Goal: Task Accomplishment & Management: Complete application form

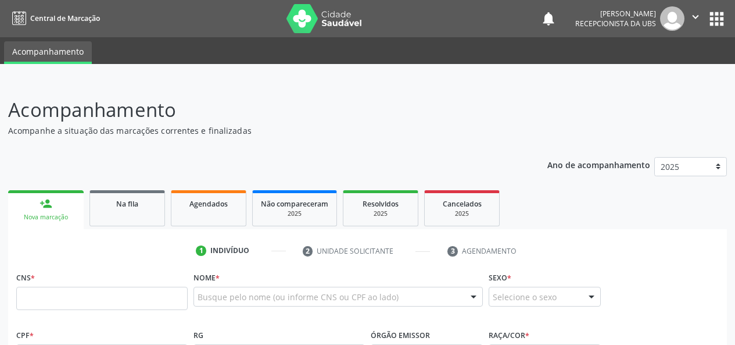
scroll to position [21, 0]
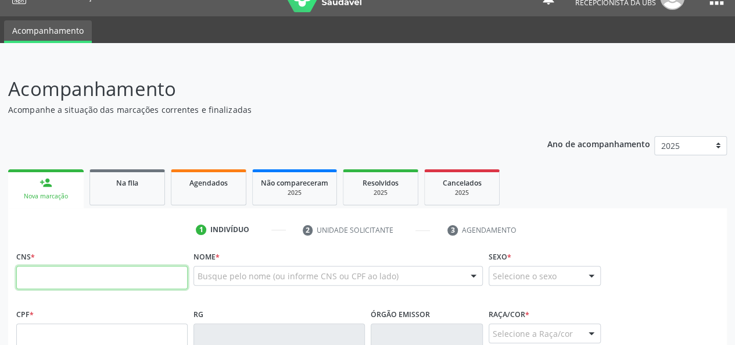
click at [35, 278] on input "text" at bounding box center [101, 277] width 171 height 23
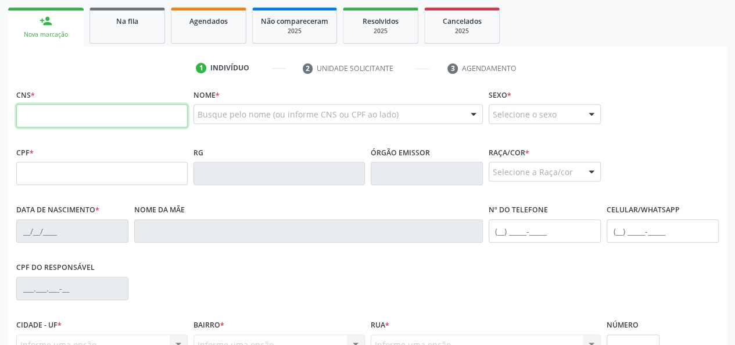
scroll to position [253, 0]
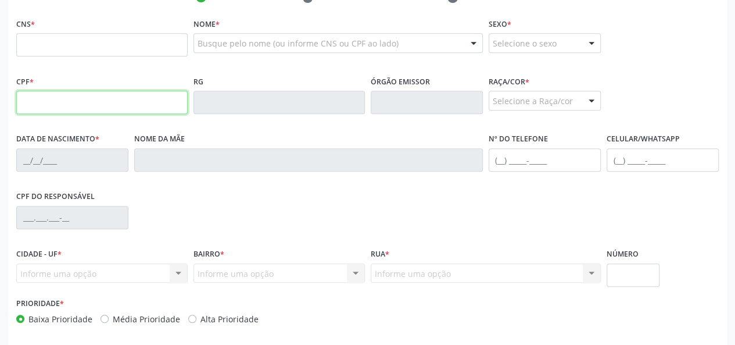
click at [70, 103] on input "text" at bounding box center [101, 102] width 171 height 23
type input "041.797.094-30"
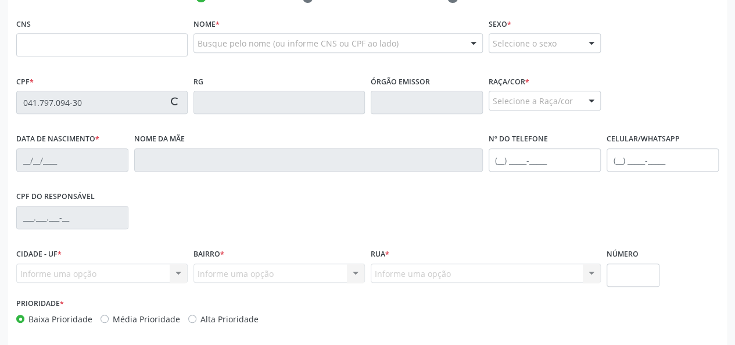
type input "700 8099 2755 9280"
type input "06[DATE]"
type input "[PERSON_NAME]"
type input "[PHONE_NUMBER]"
type input "S/N"
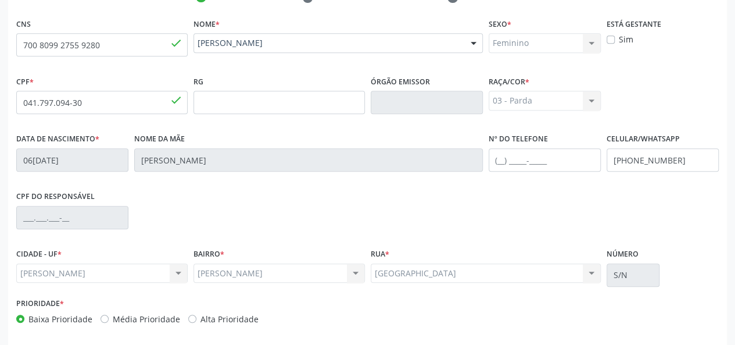
scroll to position [301, 0]
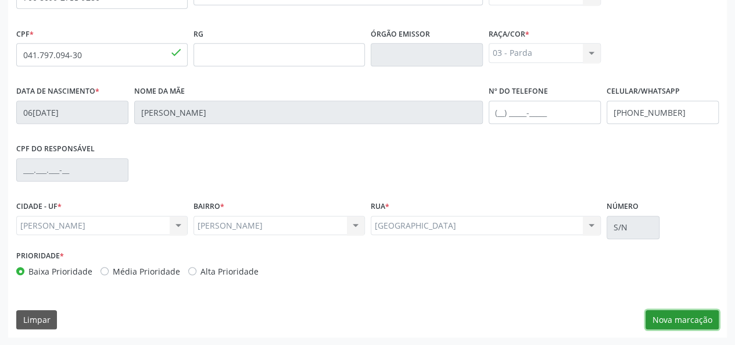
click at [693, 323] on button "Nova marcação" at bounding box center [682, 320] width 73 height 20
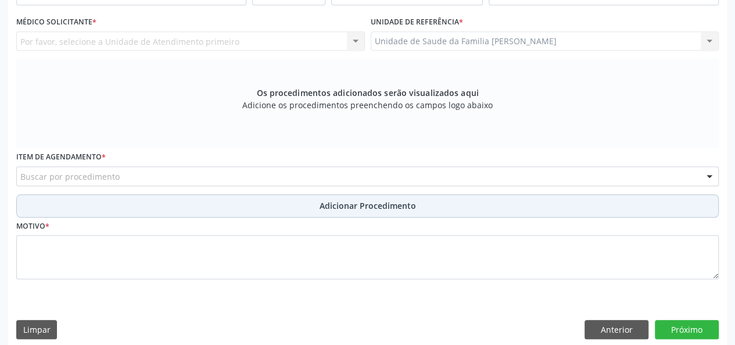
scroll to position [127, 0]
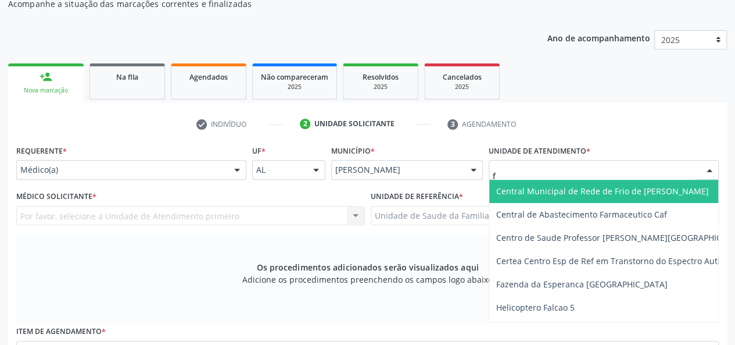
type input "fr"
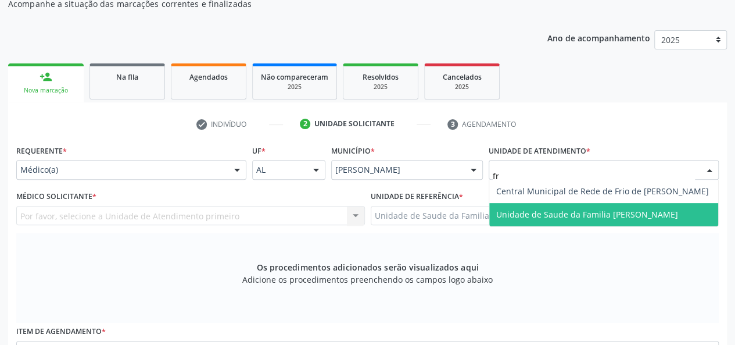
click at [513, 205] on span "Unidade de Saude da Familia [PERSON_NAME]" at bounding box center [603, 214] width 229 height 23
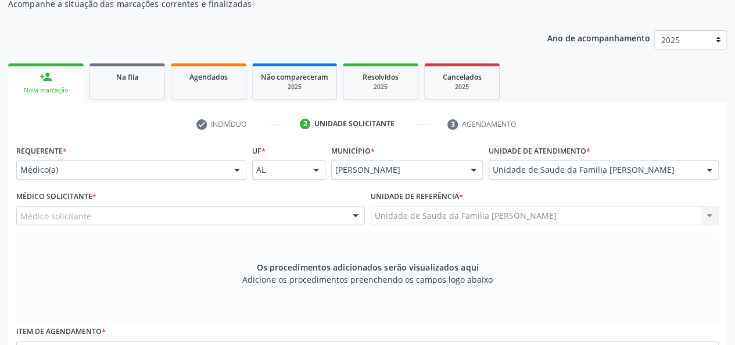
click at [66, 62] on ul "person_add Nova marcação Na fila Agendados Não compareceram 2025 Resolvidos 202…" at bounding box center [367, 81] width 719 height 42
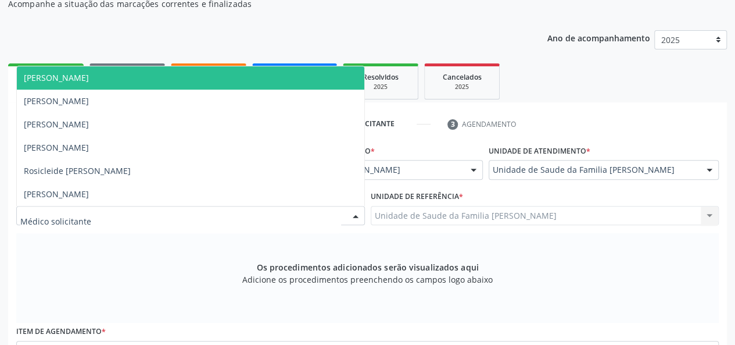
click at [69, 78] on span "[PERSON_NAME]" at bounding box center [56, 77] width 65 height 11
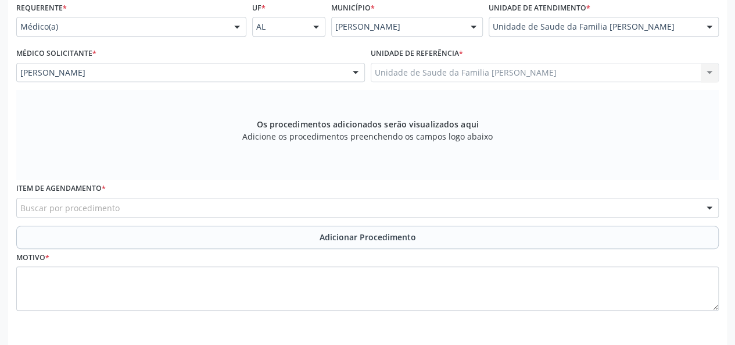
scroll to position [310, 0]
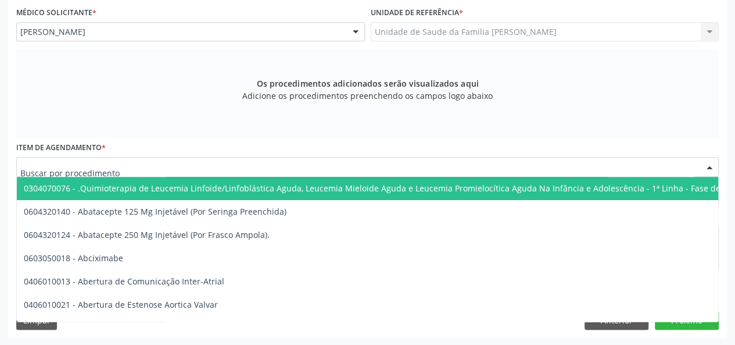
click at [152, 164] on div at bounding box center [367, 167] width 703 height 20
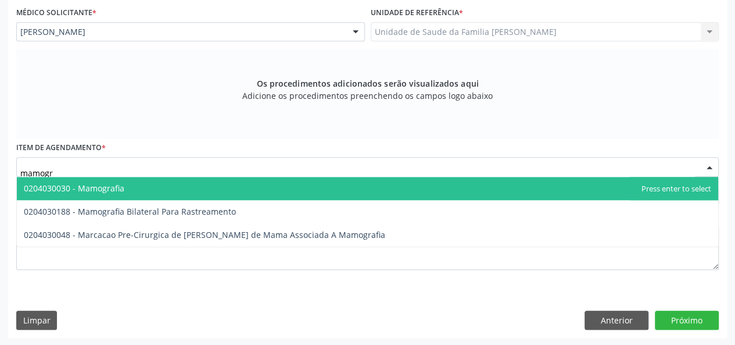
type input "mamogra"
click at [130, 183] on span "0204030030 - Mamografia" at bounding box center [368, 188] width 702 height 23
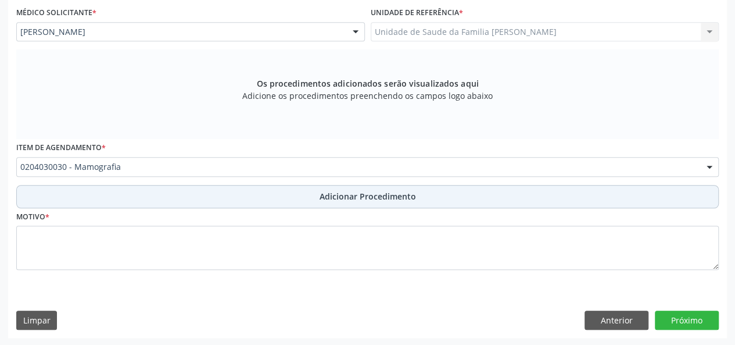
click at [358, 195] on span "Adicionar Procedimento" at bounding box center [368, 196] width 96 height 12
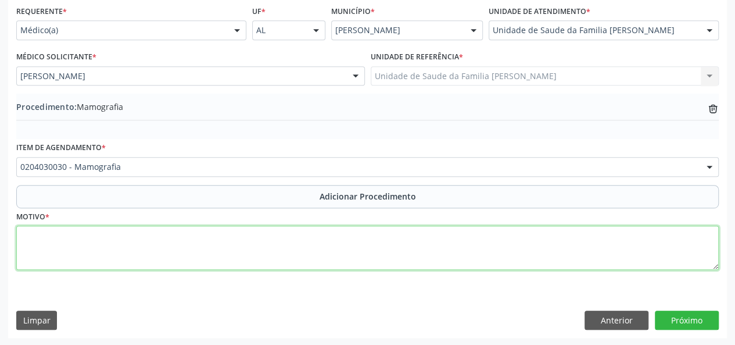
click at [23, 244] on textarea at bounding box center [367, 248] width 703 height 44
type textarea "A"
type textarea "Rotina"
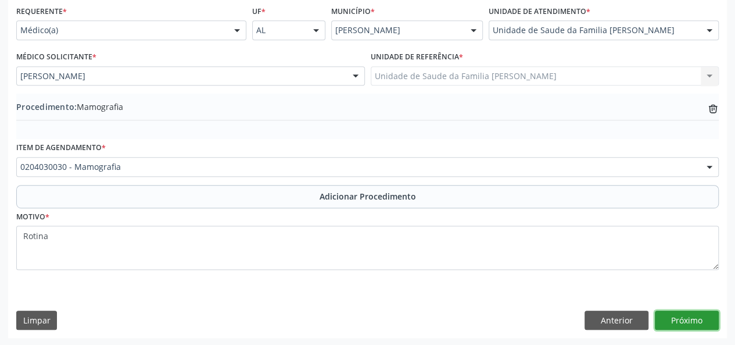
click at [685, 325] on button "Próximo" at bounding box center [687, 320] width 64 height 20
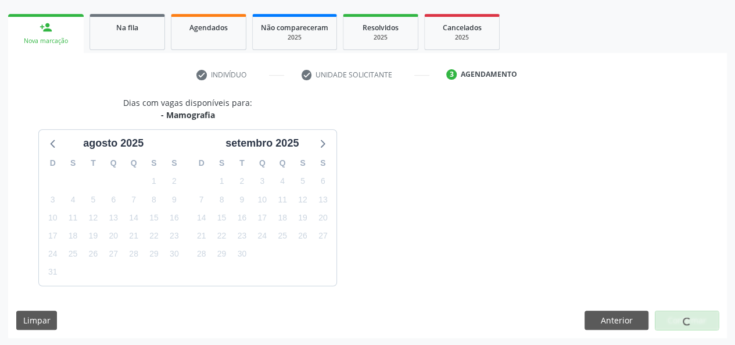
scroll to position [210, 0]
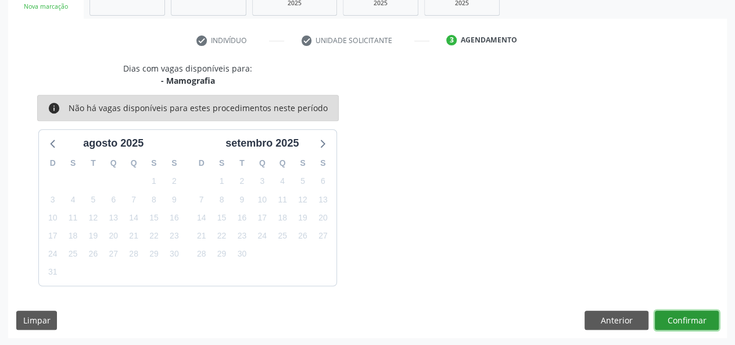
click at [674, 325] on button "Confirmar" at bounding box center [687, 320] width 64 height 20
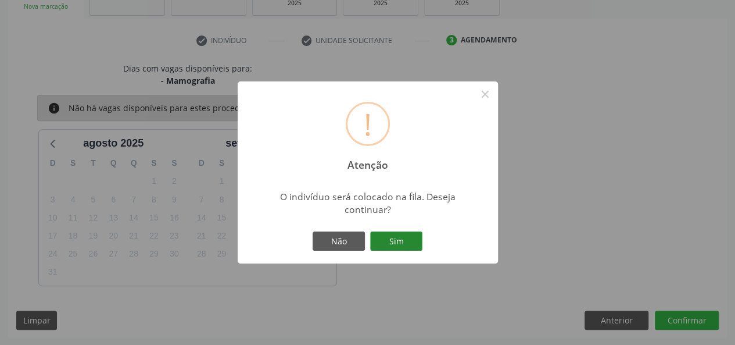
click at [412, 239] on button "Sim" at bounding box center [396, 241] width 52 height 20
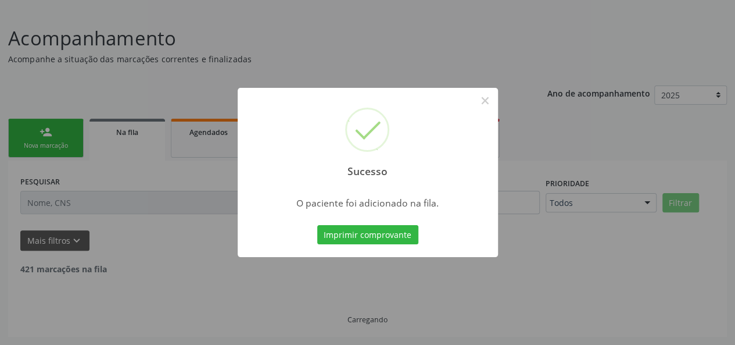
scroll to position [58, 0]
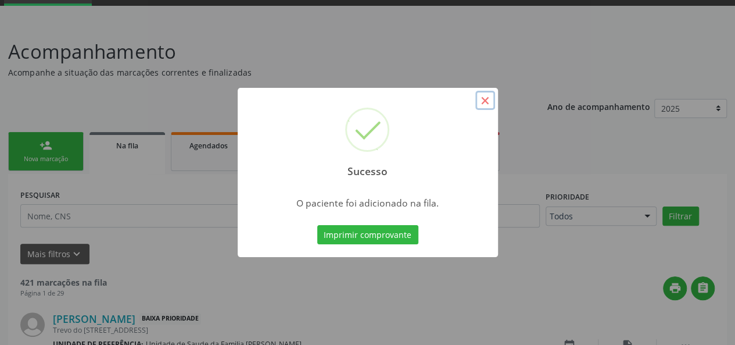
click at [489, 92] on button "×" at bounding box center [486, 101] width 20 height 20
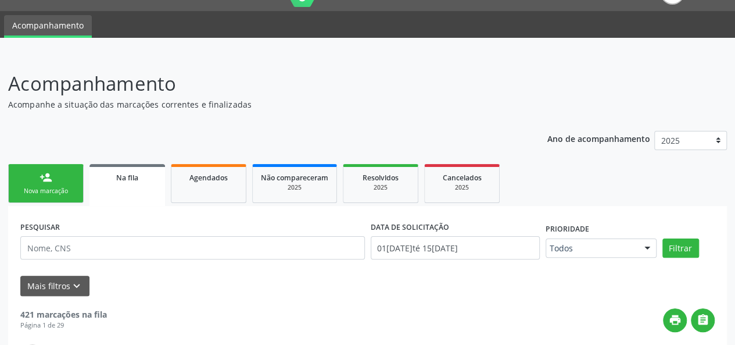
scroll to position [0, 0]
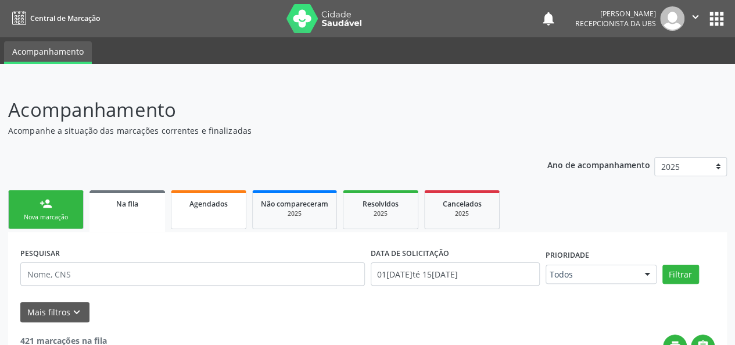
click at [192, 210] on link "Agendados" at bounding box center [209, 209] width 76 height 39
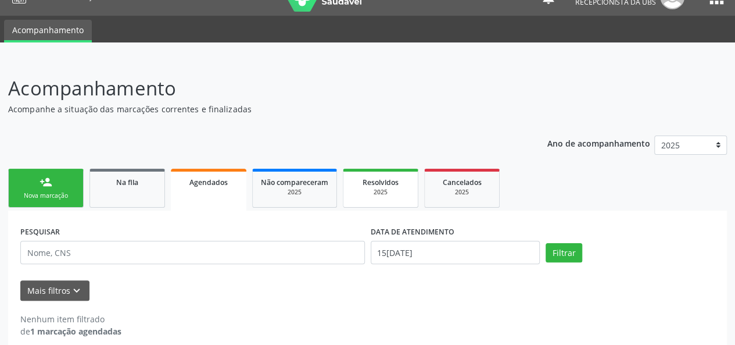
scroll to position [34, 0]
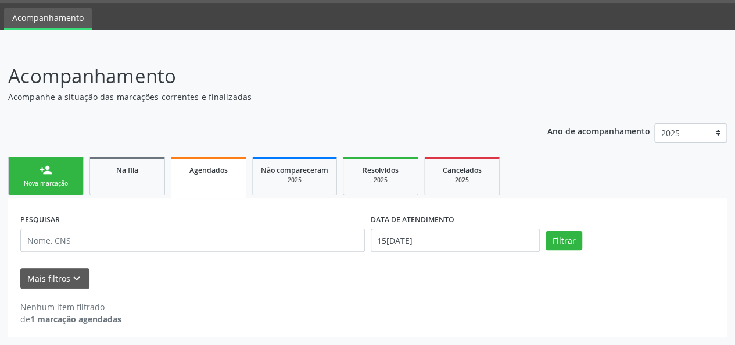
click at [574, 253] on div "PESQUISAR DATA DE ATENDIMENTO [DATE] Filtrar" at bounding box center [367, 234] width 700 height 49
click at [574, 249] on button "Filtrar" at bounding box center [564, 241] width 37 height 20
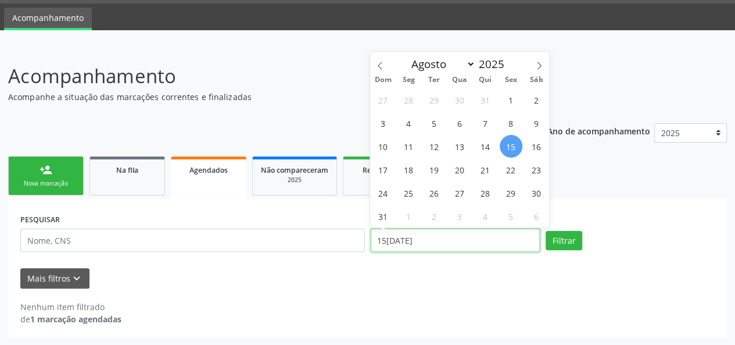
click at [443, 245] on input "15[DATE]" at bounding box center [455, 239] width 169 height 23
click at [376, 65] on span at bounding box center [380, 62] width 20 height 20
select select "6"
click at [438, 97] on span "1" at bounding box center [434, 99] width 23 height 23
type input "01[DATE]"
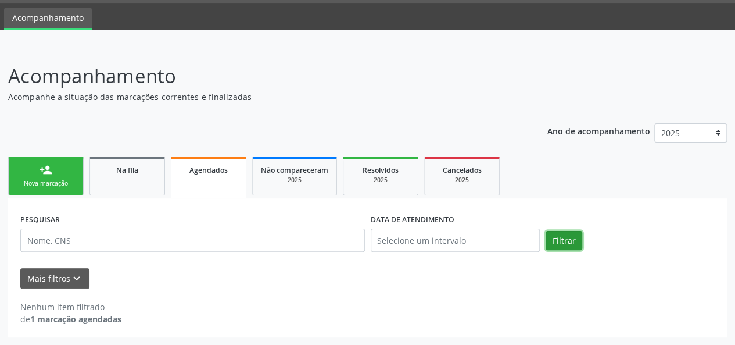
click at [564, 239] on button "Filtrar" at bounding box center [564, 241] width 37 height 20
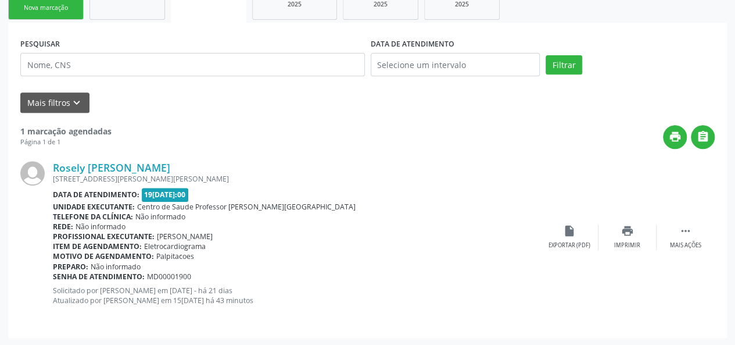
scroll to position [210, 0]
click at [108, 163] on link "Rosely [PERSON_NAME]" at bounding box center [111, 166] width 117 height 13
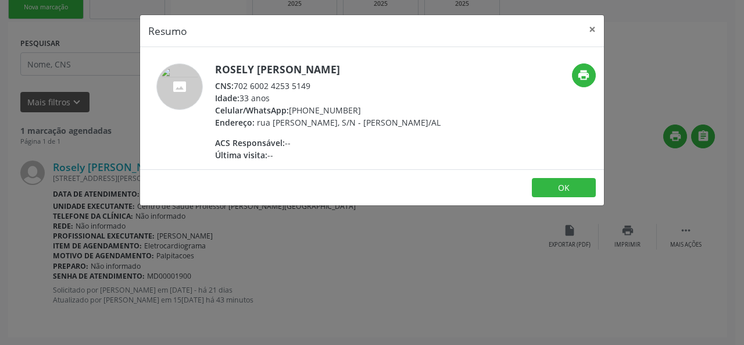
drag, startPoint x: 314, startPoint y: 83, endPoint x: 235, endPoint y: 82, distance: 79.6
click at [235, 82] on div "CNS: 702 6002 4253 5149" at bounding box center [328, 86] width 226 height 12
copy div "702 6002 4253 5149"
click at [600, 28] on button "×" at bounding box center [592, 29] width 23 height 28
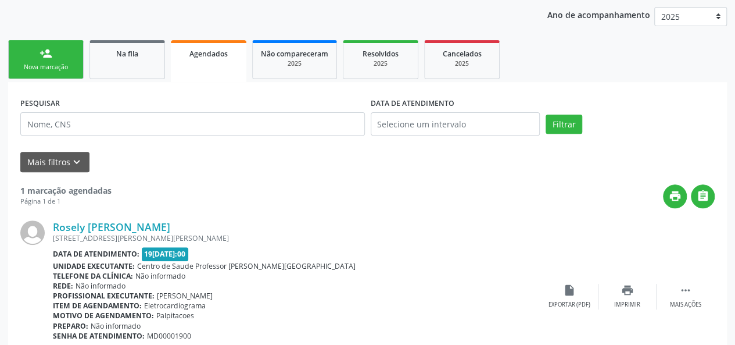
scroll to position [35, 0]
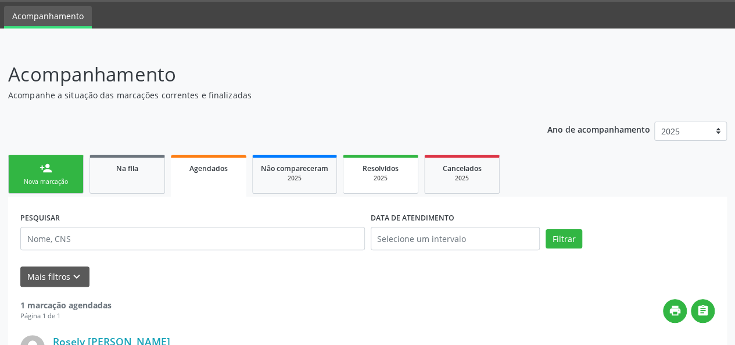
click at [378, 170] on span "Resolvidos" at bounding box center [381, 168] width 36 height 10
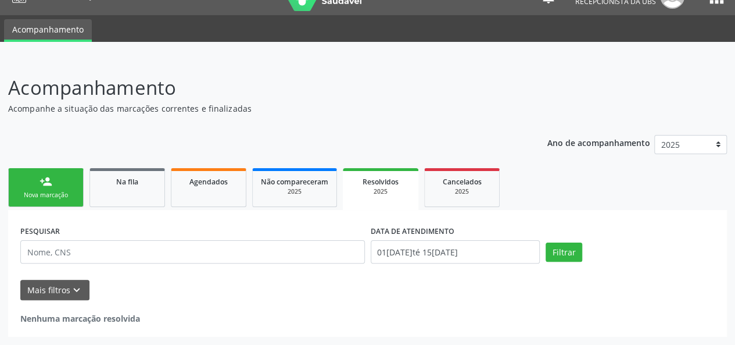
scroll to position [21, 0]
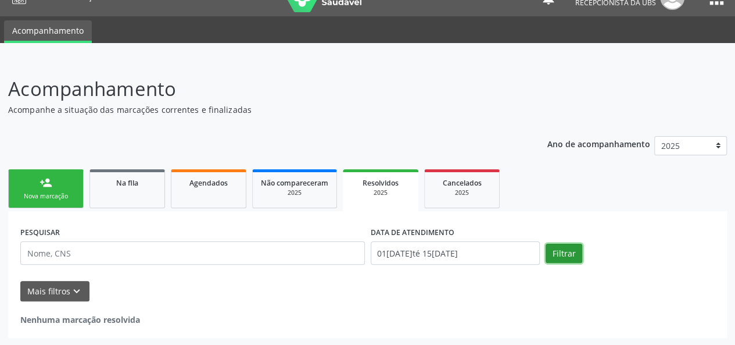
click at [570, 256] on button "Filtrar" at bounding box center [564, 254] width 37 height 20
click at [320, 184] on span "Não compareceram" at bounding box center [294, 183] width 67 height 10
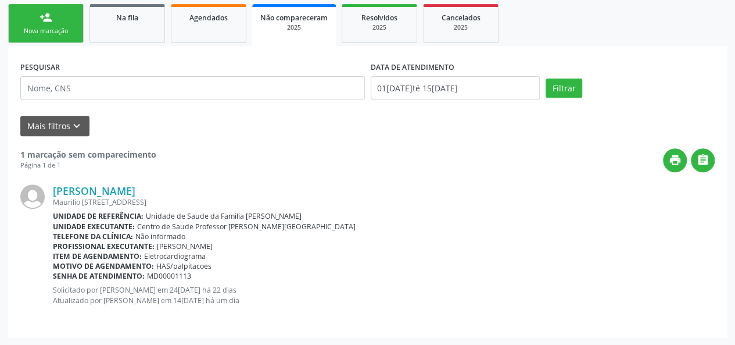
scroll to position [128, 0]
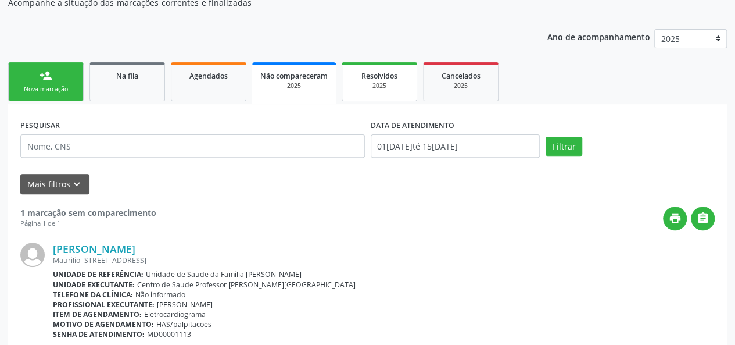
click at [397, 80] on div "Resolvidos" at bounding box center [380, 75] width 58 height 12
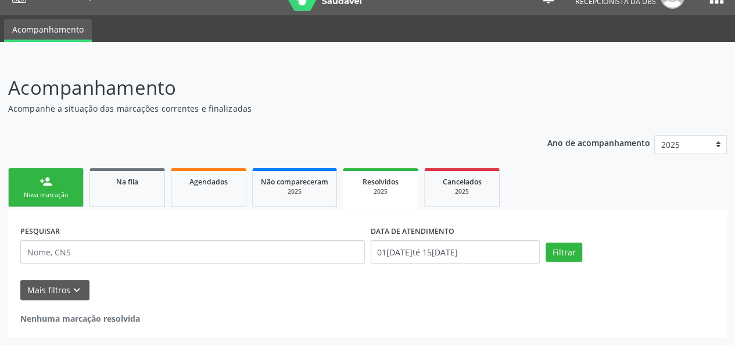
scroll to position [21, 0]
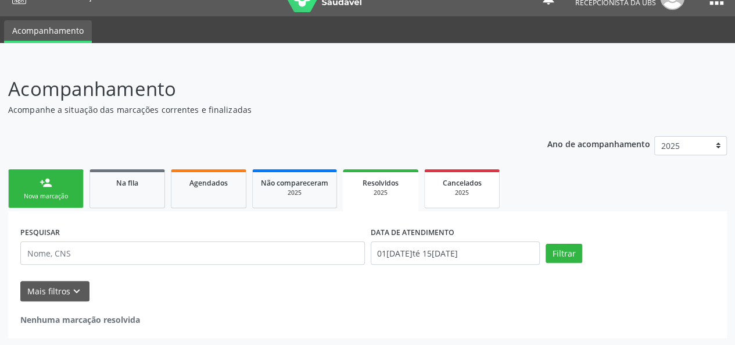
click at [460, 181] on span "Cancelados" at bounding box center [462, 183] width 39 height 10
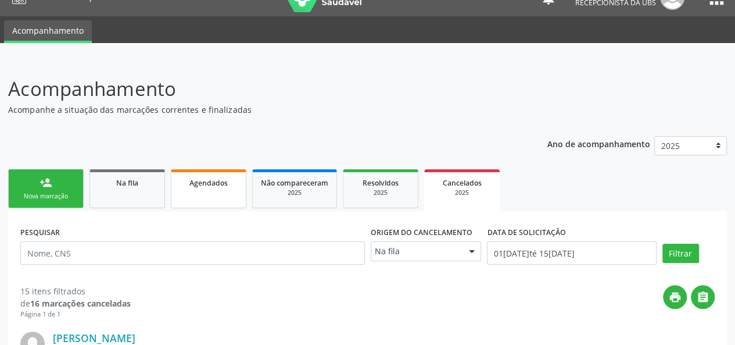
click at [204, 185] on span "Agendados" at bounding box center [209, 183] width 38 height 10
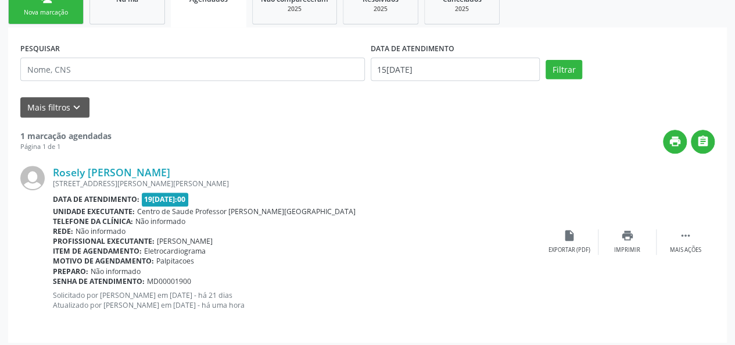
scroll to position [210, 0]
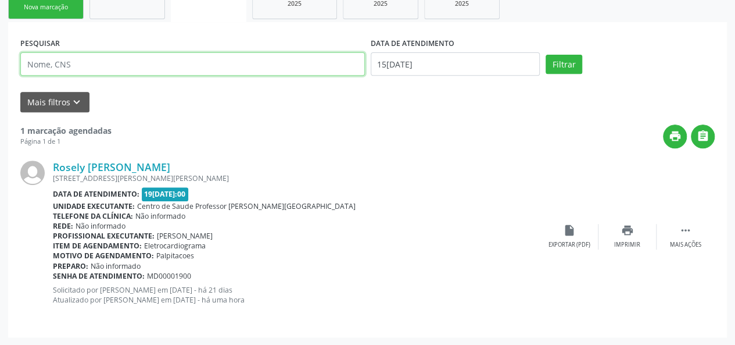
click at [50, 66] on input "text" at bounding box center [192, 63] width 345 height 23
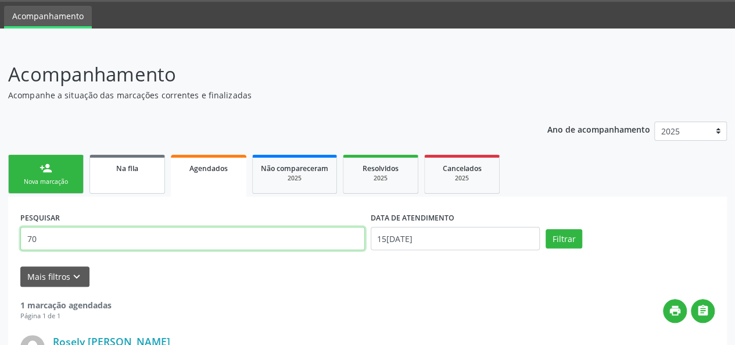
type input "70"
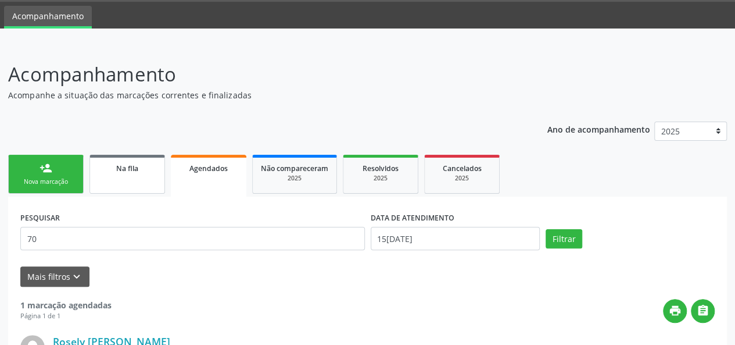
click at [113, 173] on div "Na fila" at bounding box center [127, 168] width 58 height 12
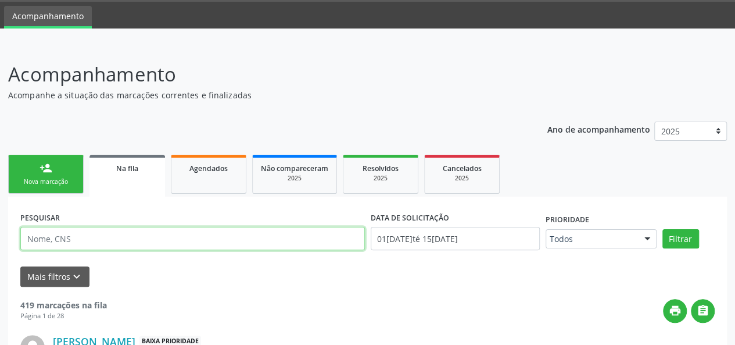
click at [46, 237] on input "text" at bounding box center [192, 238] width 345 height 23
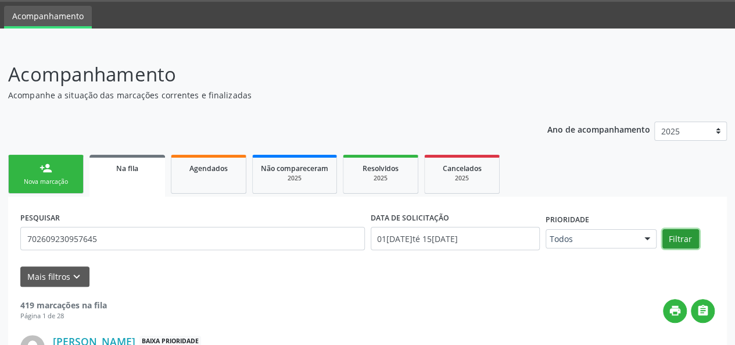
click at [665, 241] on button "Filtrar" at bounding box center [681, 239] width 37 height 20
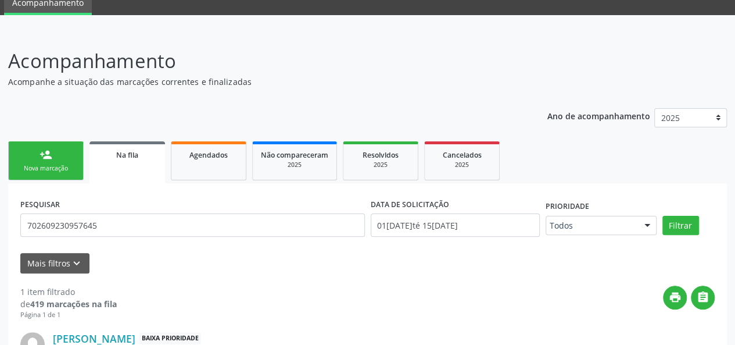
scroll to position [30, 0]
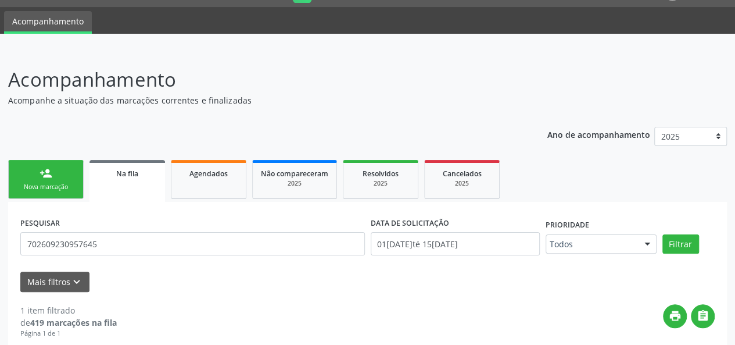
click at [106, 258] on div "PESQUISAR 702609230957645" at bounding box center [192, 238] width 351 height 49
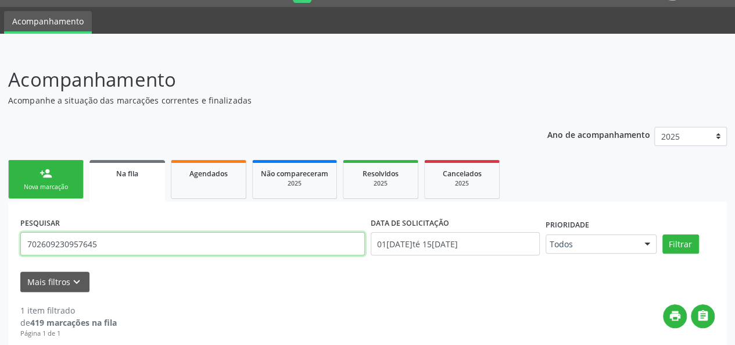
click at [103, 248] on input "702609230957645" at bounding box center [192, 243] width 345 height 23
type input "7"
type input "702405592661727"
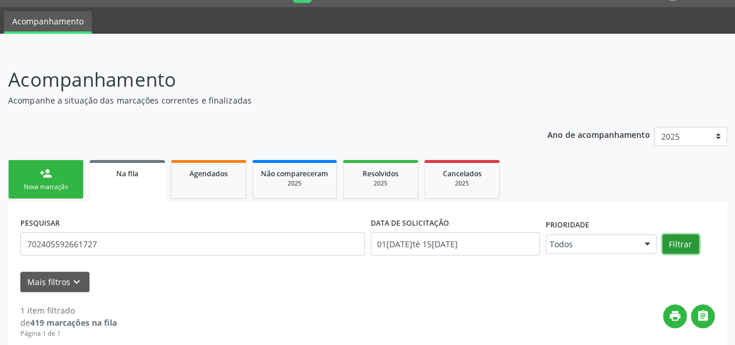
click at [695, 250] on button "Filtrar" at bounding box center [681, 244] width 37 height 20
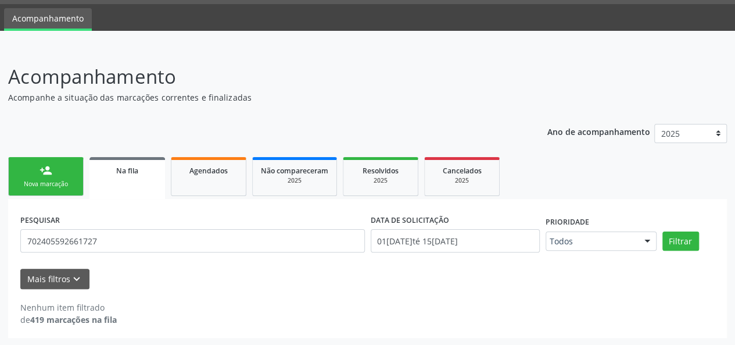
scroll to position [34, 0]
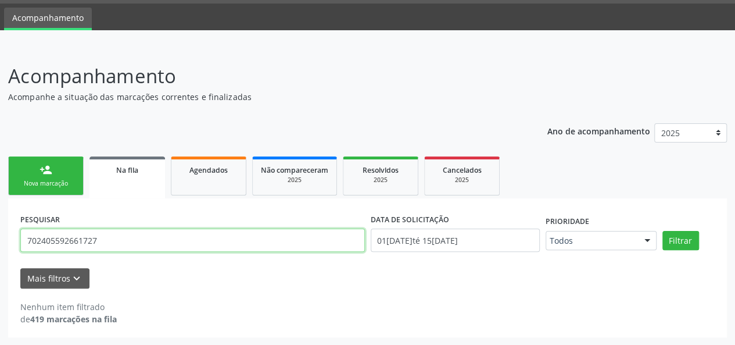
drag, startPoint x: 191, startPoint y: 245, endPoint x: 0, endPoint y: 223, distance: 191.9
click at [0, 223] on div "Acompanhamento Acompanhe a situação das marcações correntes e finalizadas Relat…" at bounding box center [367, 196] width 735 height 299
type input "vanuzia"
click at [663, 231] on button "Filtrar" at bounding box center [681, 241] width 37 height 20
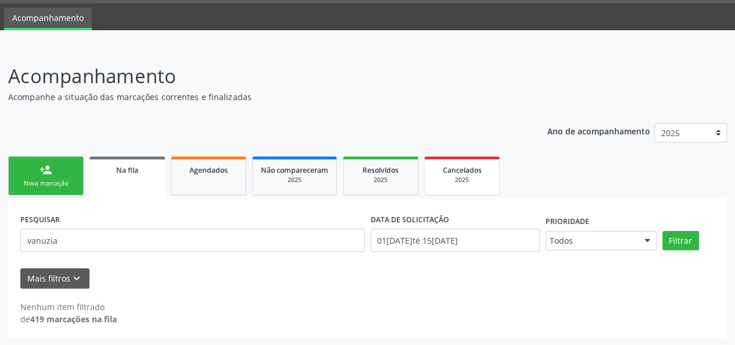
click at [455, 180] on div "2025" at bounding box center [462, 180] width 58 height 9
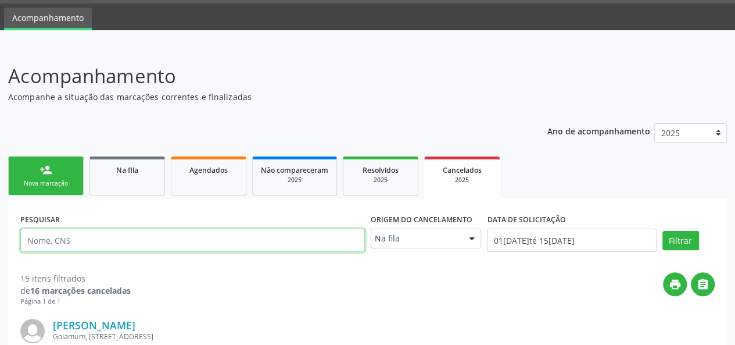
click at [69, 235] on input "text" at bounding box center [192, 239] width 345 height 23
type input "vanuzia"
click at [663, 231] on button "Filtrar" at bounding box center [681, 241] width 37 height 20
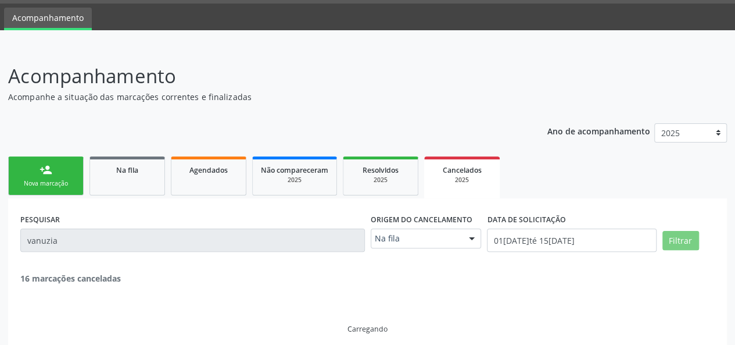
scroll to position [6, 0]
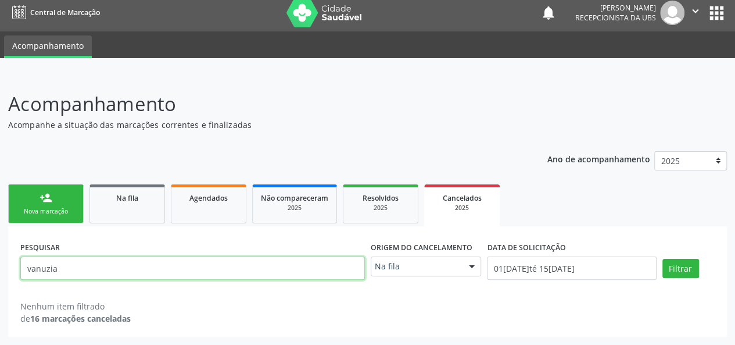
drag, startPoint x: 72, startPoint y: 278, endPoint x: 0, endPoint y: 270, distance: 72.5
click at [0, 270] on div "Acompanhamento Acompanhe a situação das marcações correntes e finalizadas Relat…" at bounding box center [367, 209] width 735 height 270
type input "702405592661727"
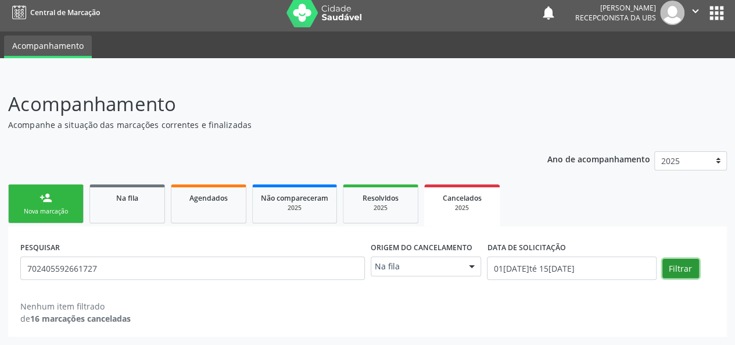
click at [681, 266] on button "Filtrar" at bounding box center [681, 269] width 37 height 20
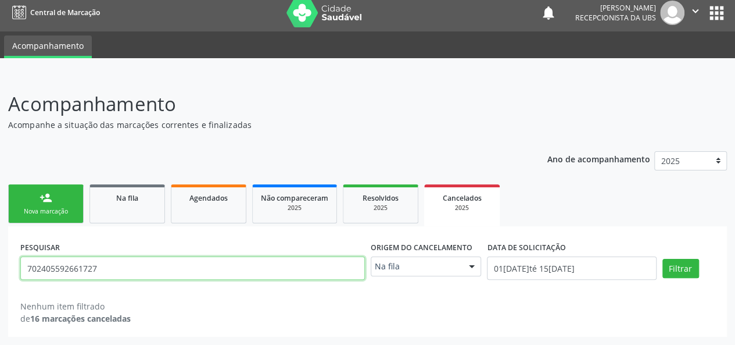
click at [50, 268] on input "702405592661727" at bounding box center [192, 267] width 345 height 23
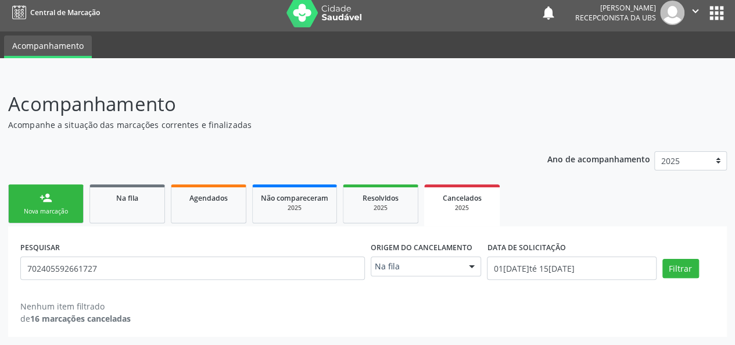
click at [64, 199] on link "person_add Nova marcação" at bounding box center [46, 203] width 76 height 39
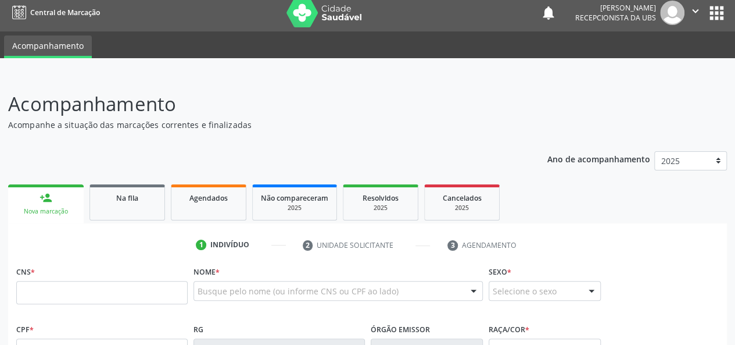
drag, startPoint x: 9, startPoint y: 294, endPoint x: 115, endPoint y: 309, distance: 107.0
click at [114, 311] on fieldset "CNS *" at bounding box center [101, 287] width 171 height 49
click at [121, 292] on input "text" at bounding box center [101, 292] width 171 height 23
paste input "702 4055 9266 1727"
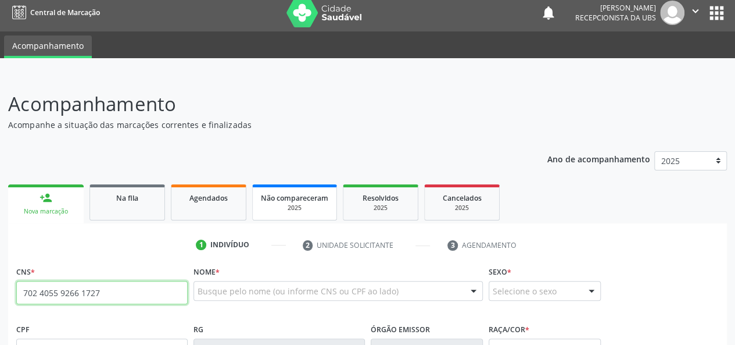
type input "702 4055 9266 1727"
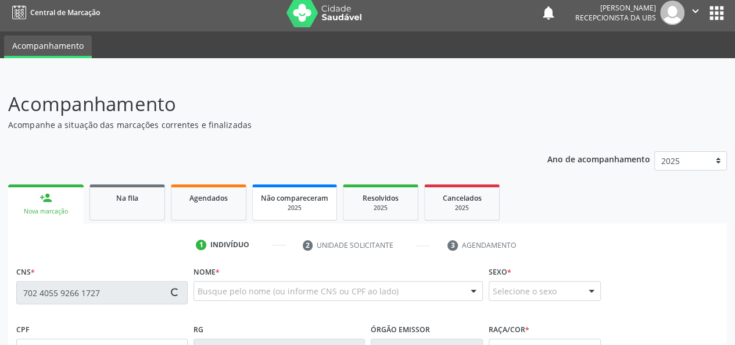
type input "[DATE]"
type input "[PERSON_NAME]"
type input "[PHONE_NUMBER]"
type input "S/N"
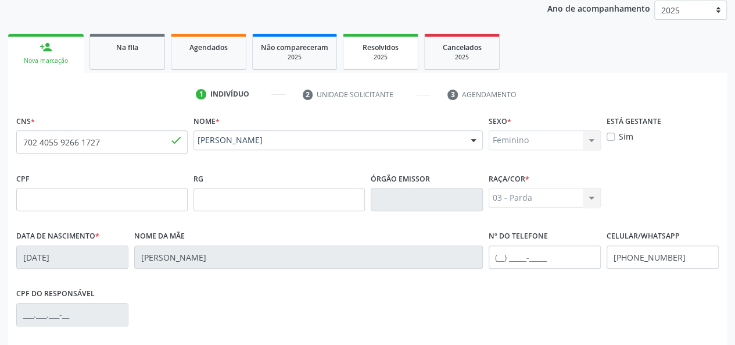
scroll to position [296, 0]
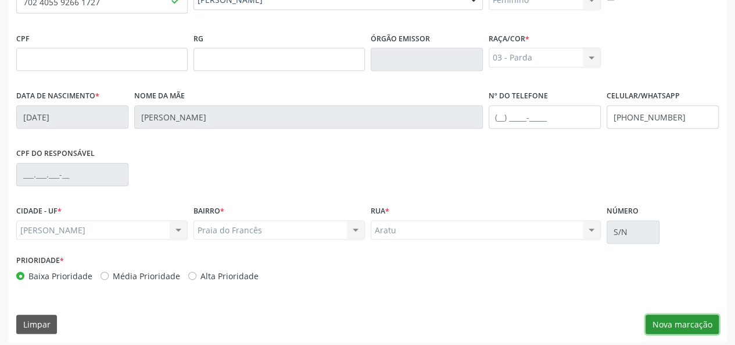
click at [677, 321] on button "Nova marcação" at bounding box center [682, 324] width 73 height 20
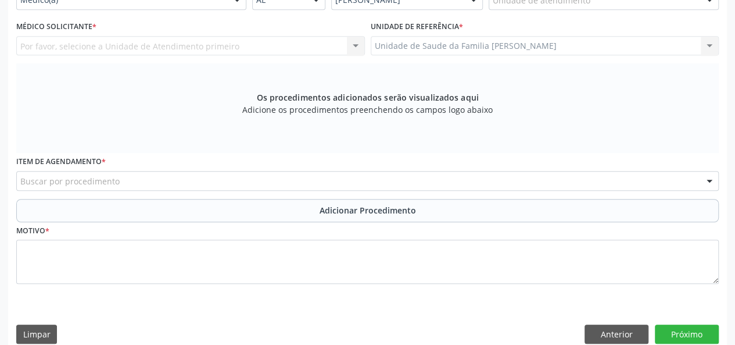
scroll to position [122, 0]
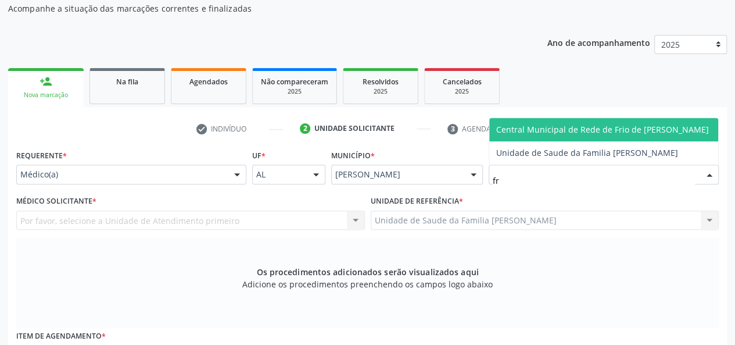
type input "fra"
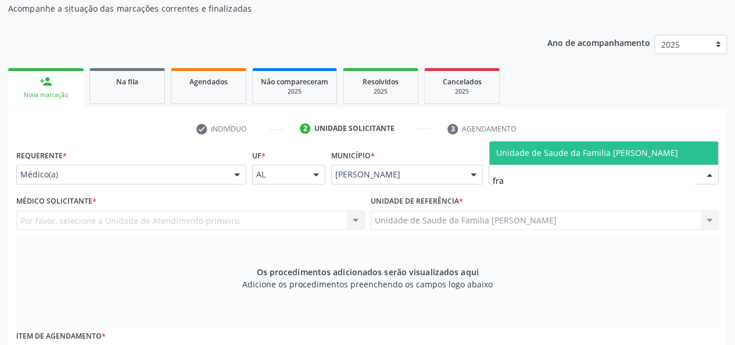
click at [506, 153] on span "Unidade de Saude da Familia [PERSON_NAME]" at bounding box center [587, 152] width 182 height 11
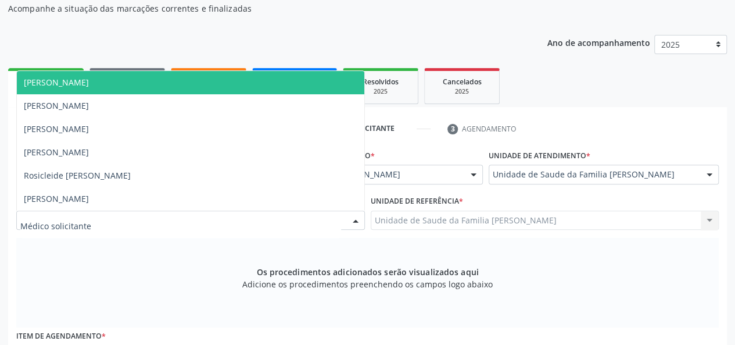
click at [98, 88] on span "[PERSON_NAME]" at bounding box center [191, 82] width 348 height 23
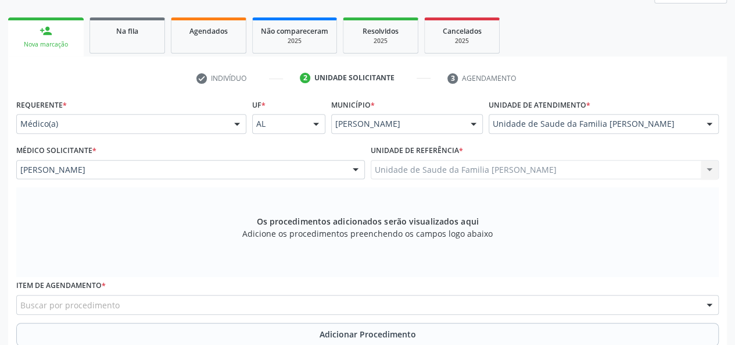
scroll to position [238, 0]
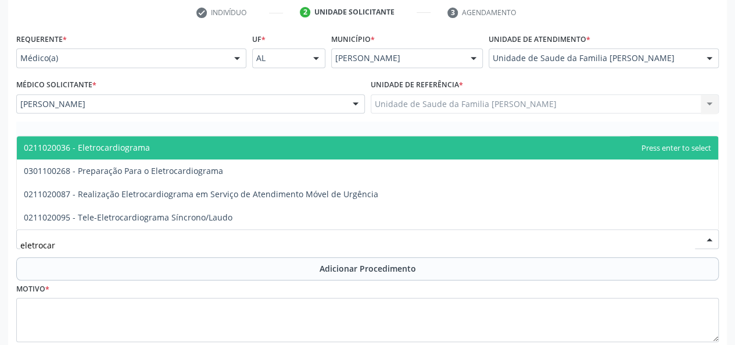
type input "eletrocard"
click at [114, 141] on span "0211020036 - Eletrocardiograma" at bounding box center [368, 147] width 702 height 23
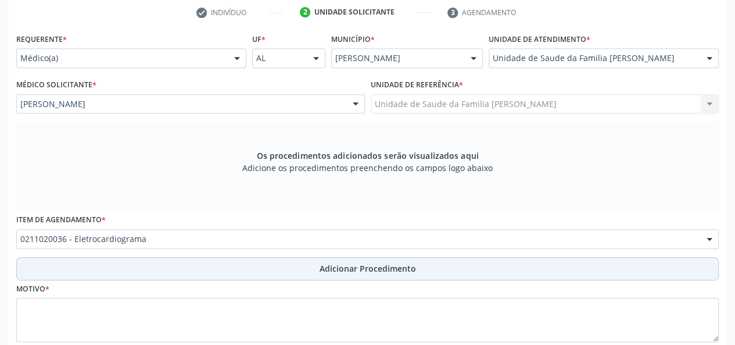
click at [323, 268] on span "Adicionar Procedimento" at bounding box center [368, 268] width 96 height 12
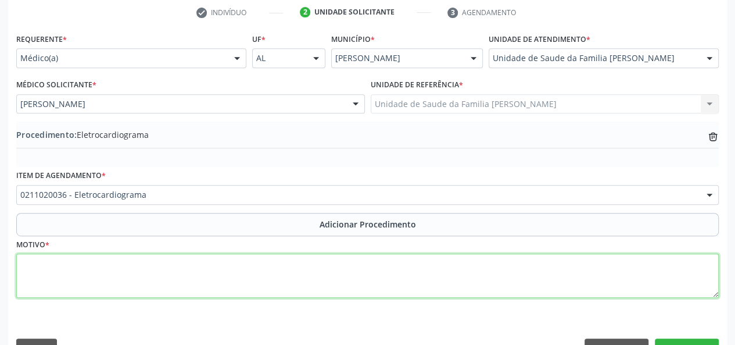
click at [35, 273] on textarea at bounding box center [367, 275] width 703 height 44
type textarea "Precardialgia"
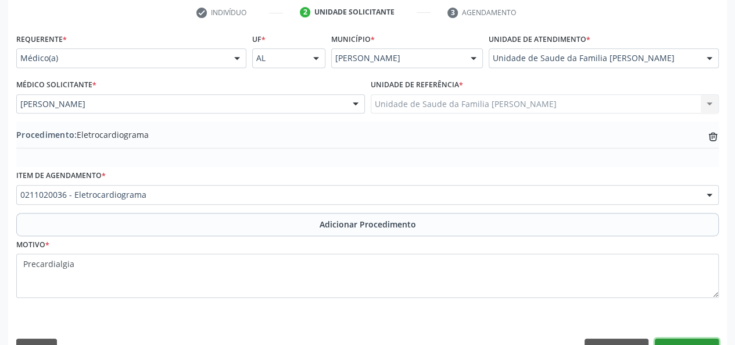
click at [695, 339] on button "Próximo" at bounding box center [687, 348] width 64 height 20
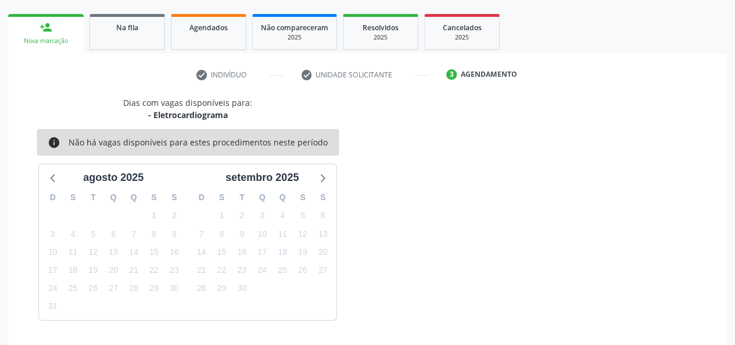
scroll to position [210, 0]
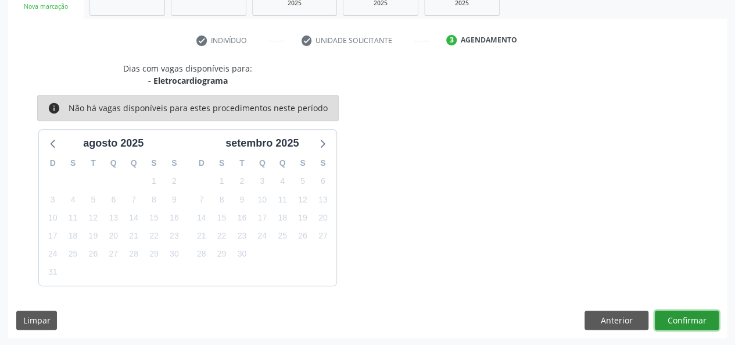
click at [685, 316] on button "Confirmar" at bounding box center [687, 320] width 64 height 20
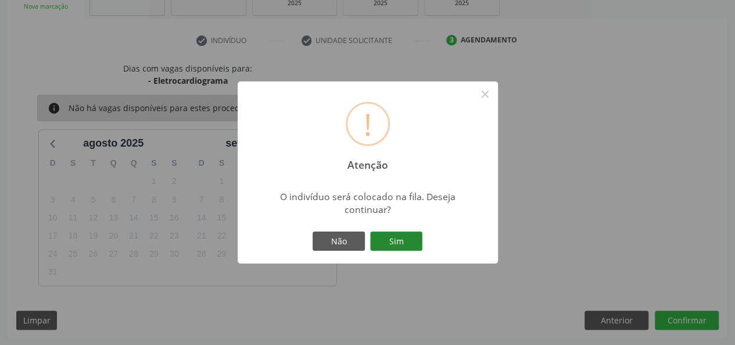
click at [397, 246] on button "Sim" at bounding box center [396, 241] width 52 height 20
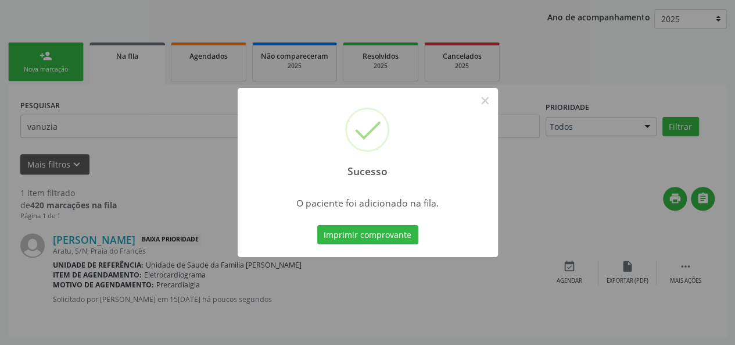
scroll to position [58, 0]
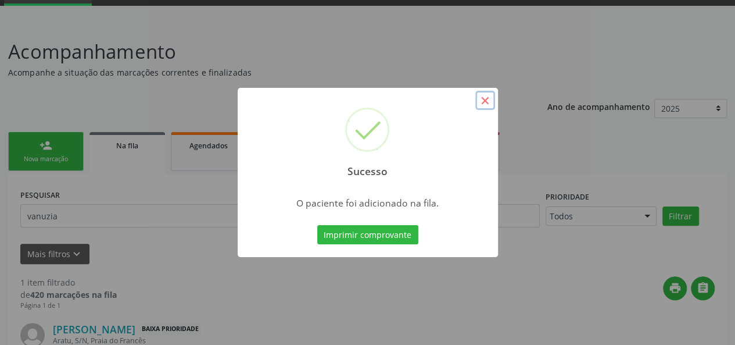
click at [484, 99] on button "×" at bounding box center [486, 101] width 20 height 20
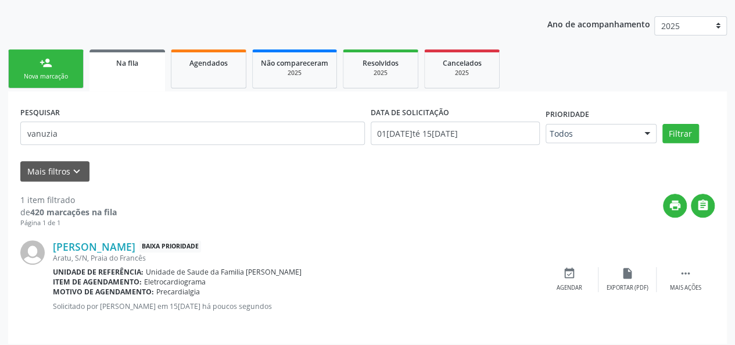
scroll to position [146, 0]
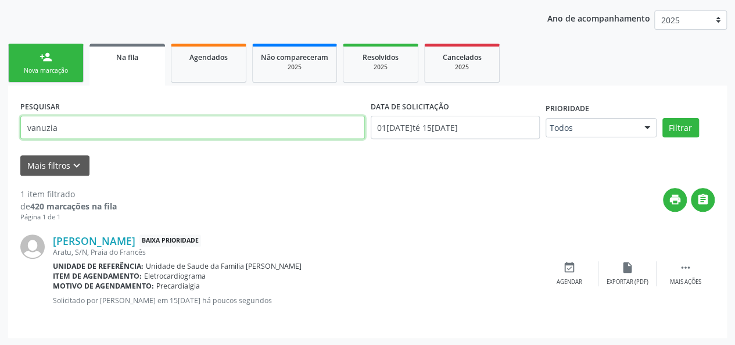
drag, startPoint x: 131, startPoint y: 130, endPoint x: 0, endPoint y: 127, distance: 131.4
click at [0, 127] on div "Acompanhamento Acompanhe a situação das marcações correntes e finalizadas Relat…" at bounding box center [367, 140] width 735 height 412
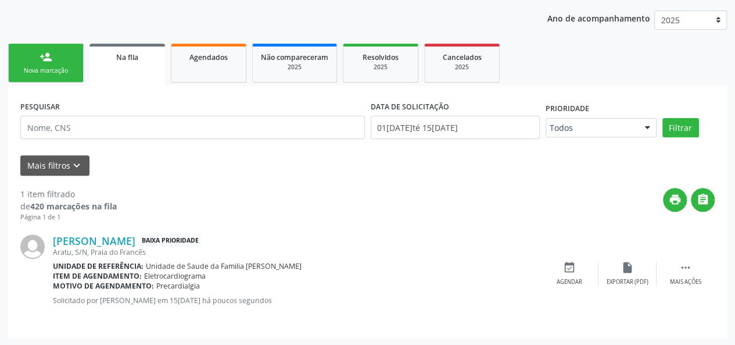
click at [66, 69] on div "Nova marcação" at bounding box center [46, 70] width 58 height 9
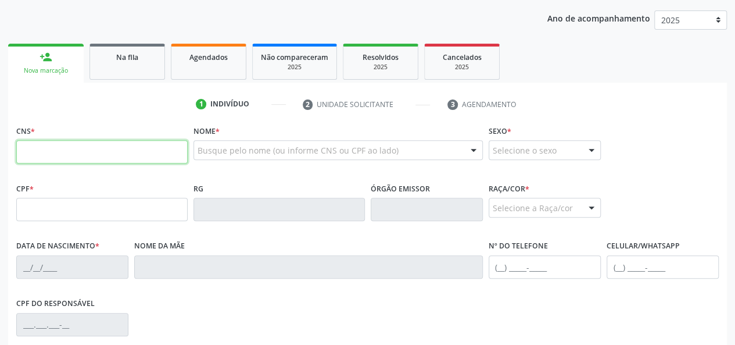
click at [26, 153] on input "text" at bounding box center [101, 151] width 171 height 23
click at [127, 56] on span "Na fila" at bounding box center [127, 57] width 22 height 10
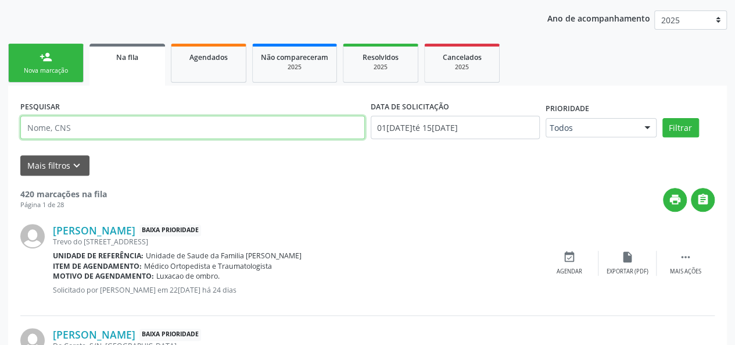
click at [48, 130] on input "text" at bounding box center [192, 127] width 345 height 23
type input "genival"
click at [663, 118] on button "Filtrar" at bounding box center [681, 128] width 37 height 20
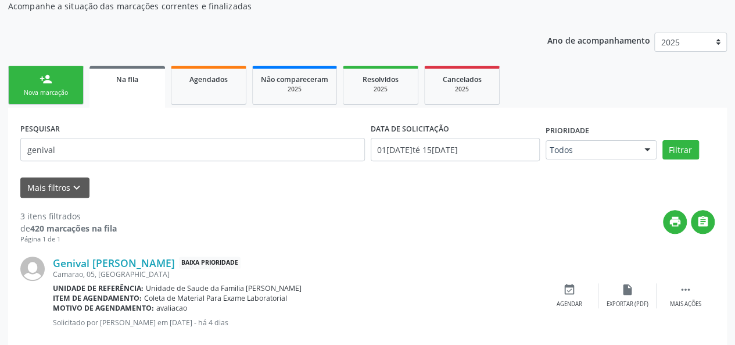
scroll to position [122, 0]
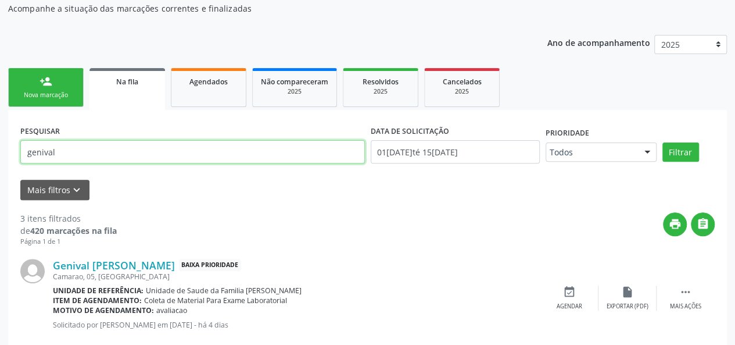
drag, startPoint x: 5, startPoint y: 142, endPoint x: 0, endPoint y: 133, distance: 10.2
click at [0, 133] on div "Acompanhamento Acompanhe a situação das marcações correntes e finalizadas Relat…" at bounding box center [367, 268] width 735 height 620
type input "janes"
click at [663, 142] on button "Filtrar" at bounding box center [681, 152] width 37 height 20
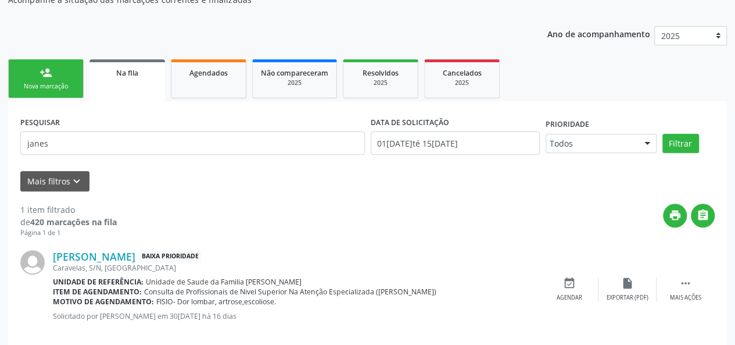
scroll to position [146, 0]
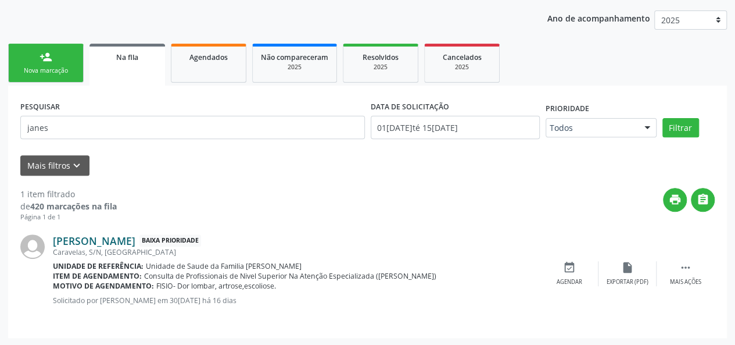
click at [135, 238] on link "[PERSON_NAME]" at bounding box center [94, 240] width 83 height 13
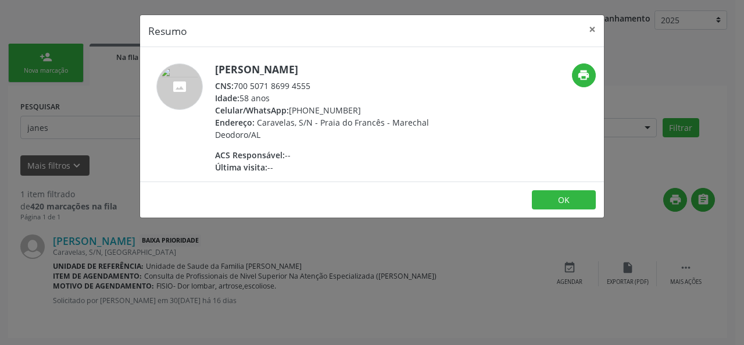
drag, startPoint x: 317, startPoint y: 83, endPoint x: 233, endPoint y: 85, distance: 84.9
click at [233, 85] on div "CNS: 700 5071 8699 4555" at bounding box center [328, 86] width 226 height 12
copy div "700 5071 8699 4555"
click at [595, 28] on button "×" at bounding box center [592, 29] width 23 height 28
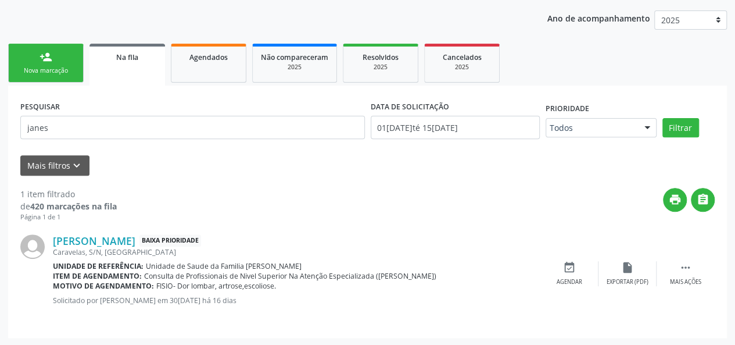
click at [44, 68] on div "Nova marcação" at bounding box center [46, 70] width 58 height 9
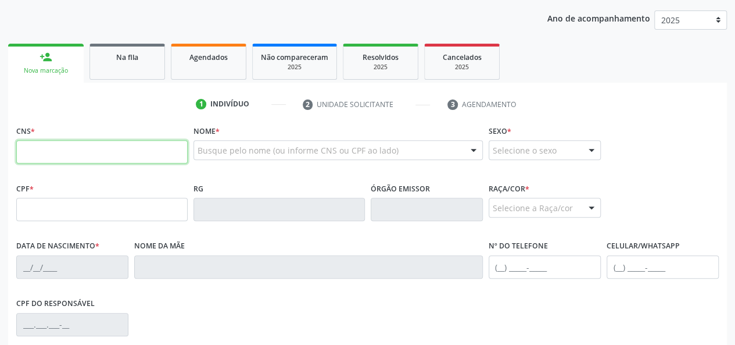
paste input "700 5071 8699 4555"
type input "700 5071 8699 4555"
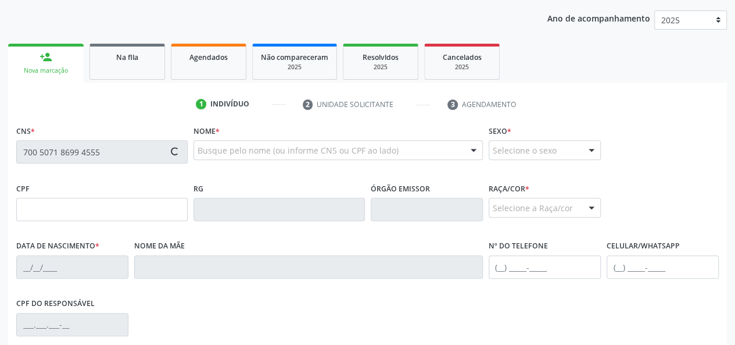
type input "[DATE]"
type input "[PERSON_NAME]"
type input "[PHONE_NUMBER]"
type input "S/N"
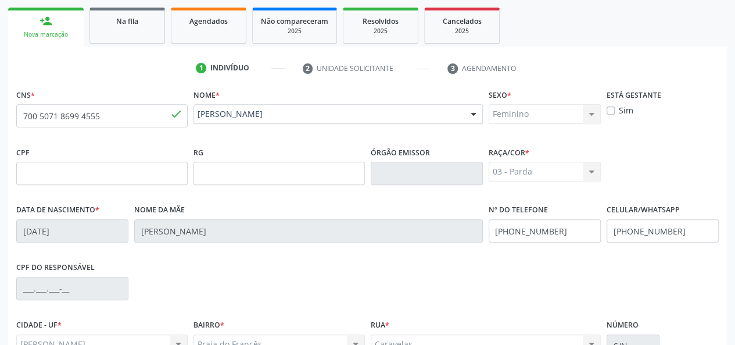
scroll to position [301, 0]
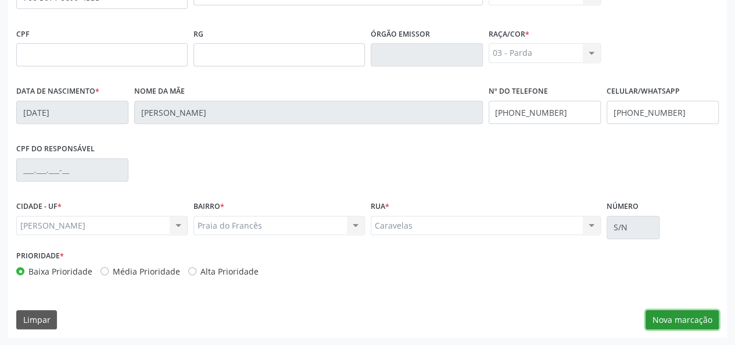
click at [677, 327] on button "Nova marcação" at bounding box center [682, 320] width 73 height 20
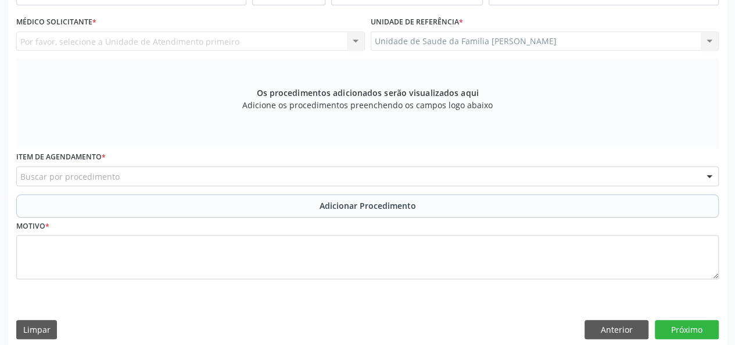
click at [84, 47] on div "Por favor, selecione a Unidade de Atendimento primeiro Nenhum resultado encontr…" at bounding box center [190, 41] width 349 height 20
click at [86, 41] on div "Por favor, selecione a Unidade de Atendimento primeiro Nenhum resultado encontr…" at bounding box center [190, 41] width 349 height 20
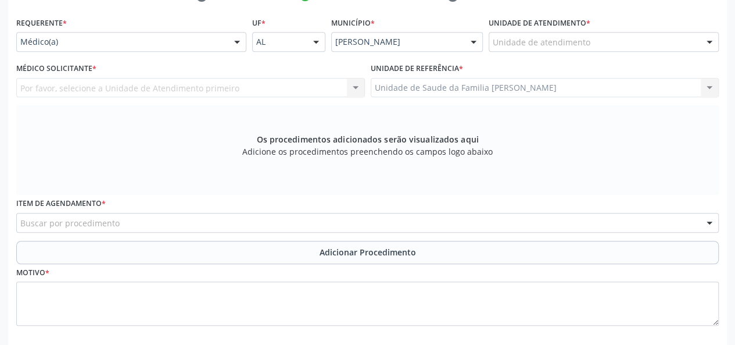
scroll to position [252, 0]
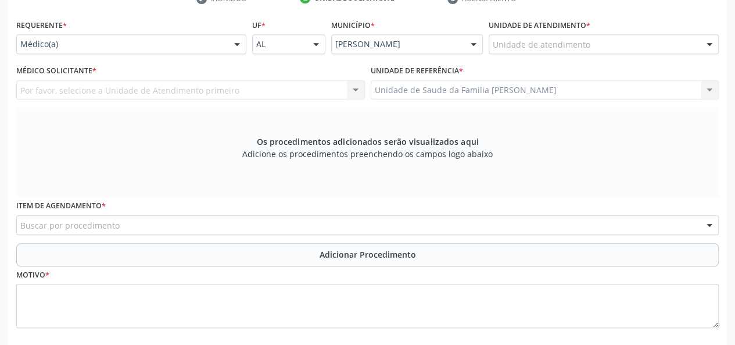
click at [95, 49] on div "Médico(a)" at bounding box center [131, 44] width 230 height 20
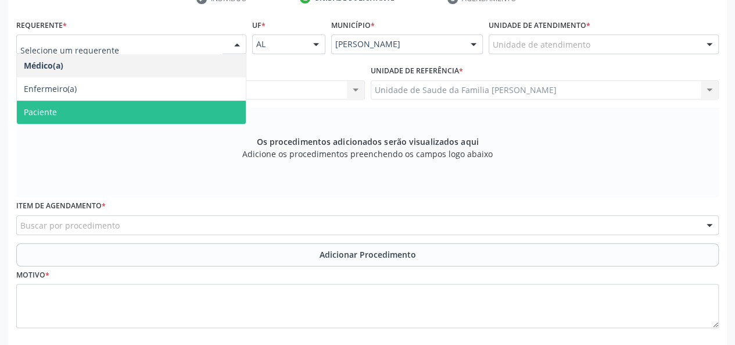
click at [80, 106] on span "Paciente" at bounding box center [131, 112] width 229 height 23
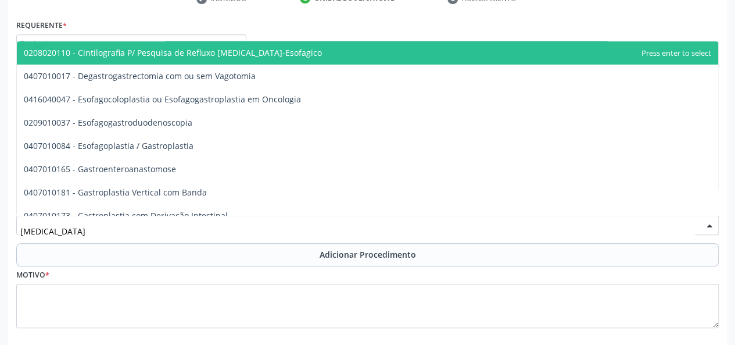
type input "gastroe"
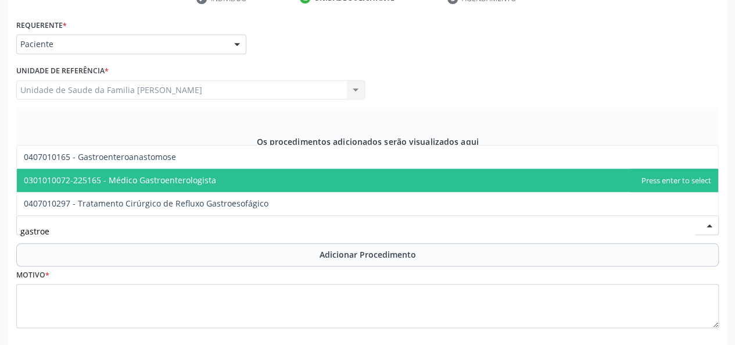
click at [116, 182] on span "0301010072-225165 - Médico Gastroenterologista" at bounding box center [120, 179] width 192 height 11
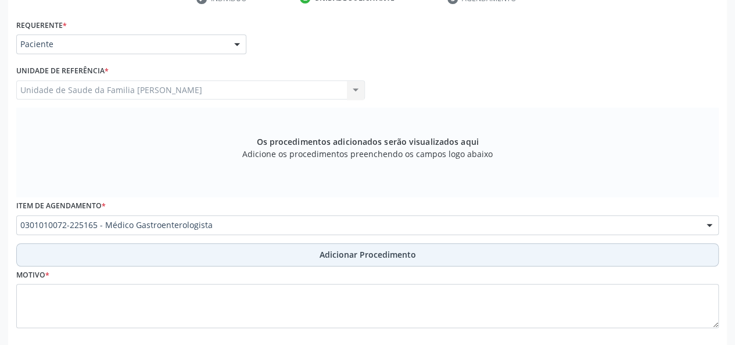
click at [356, 254] on span "Adicionar Procedimento" at bounding box center [368, 254] width 96 height 12
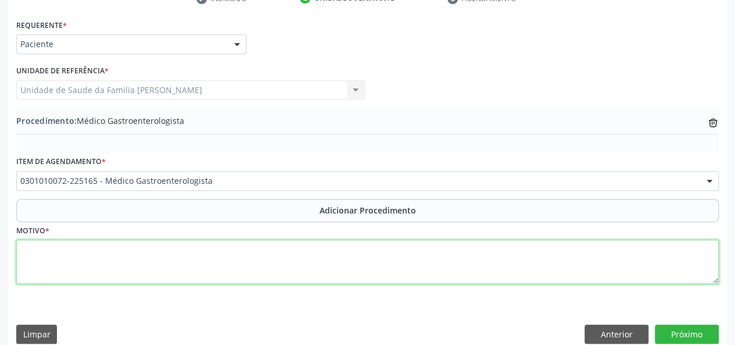
click at [20, 249] on textarea at bounding box center [367, 262] width 703 height 44
type textarea "Dor abdominal A/E"
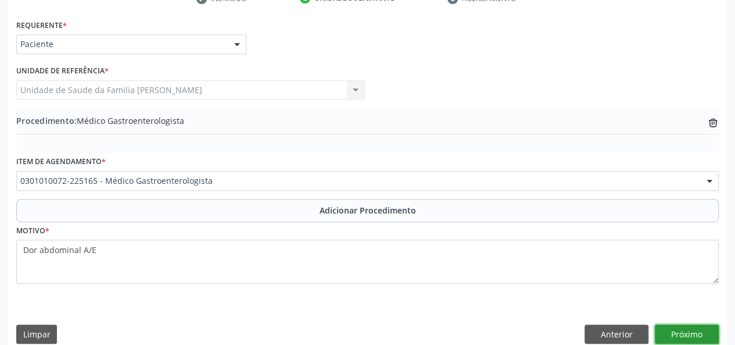
click at [691, 338] on button "Próximo" at bounding box center [687, 334] width 64 height 20
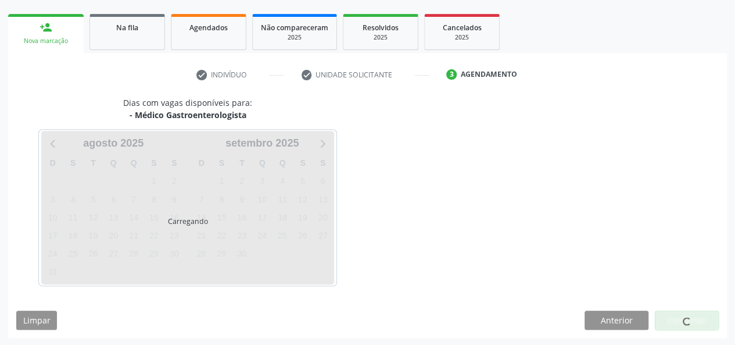
scroll to position [210, 0]
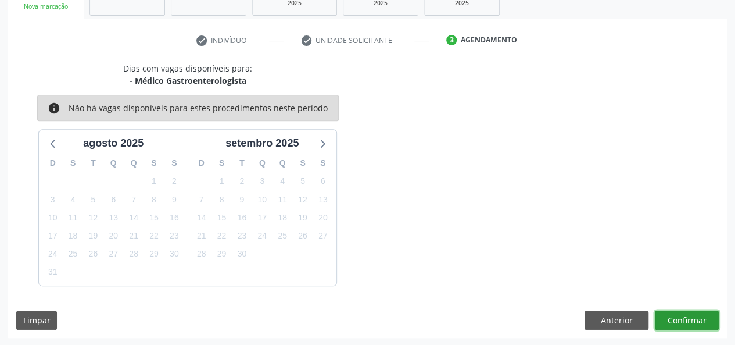
click at [691, 311] on button "Confirmar" at bounding box center [687, 320] width 64 height 20
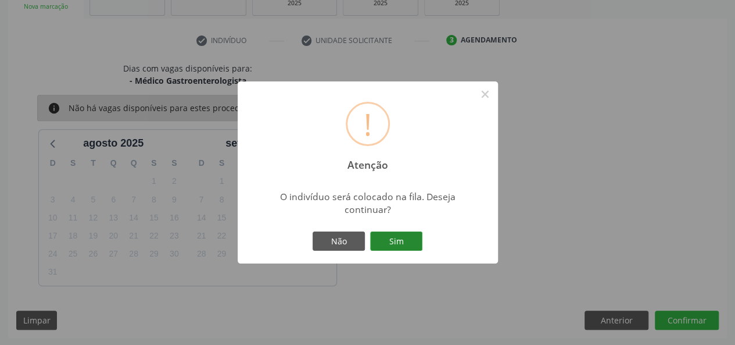
click at [400, 240] on button "Sim" at bounding box center [396, 241] width 52 height 20
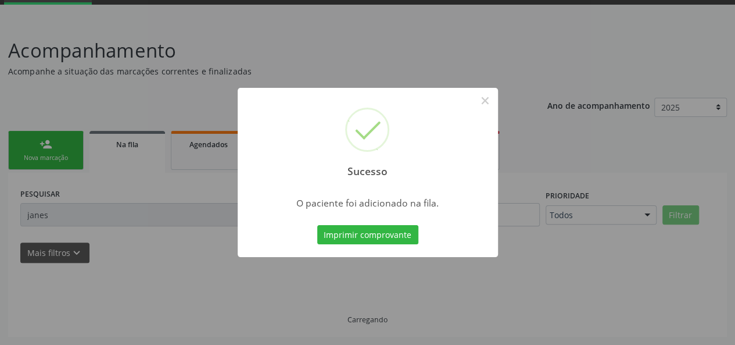
scroll to position [58, 0]
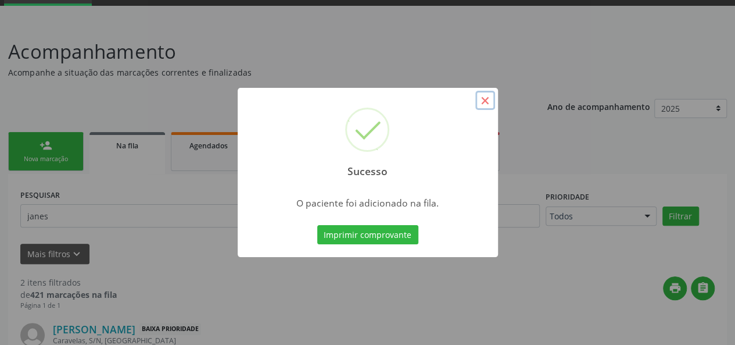
click at [486, 96] on button "×" at bounding box center [486, 101] width 20 height 20
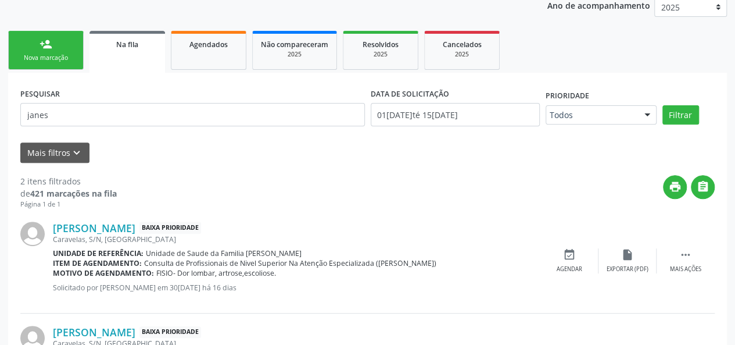
scroll to position [134, 0]
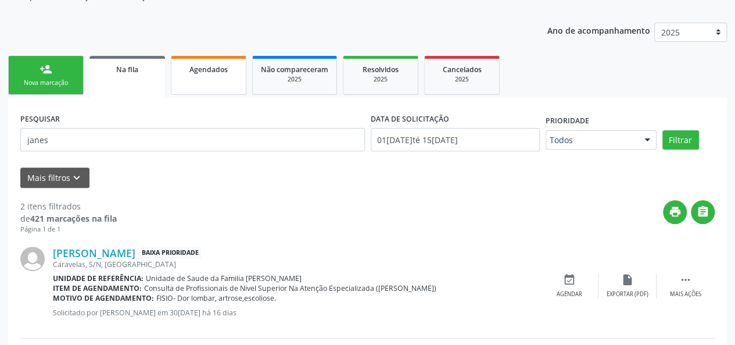
click at [210, 68] on span "Agendados" at bounding box center [209, 70] width 38 height 10
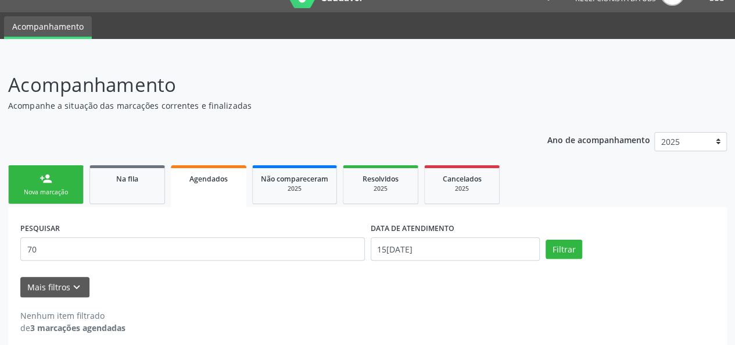
scroll to position [34, 0]
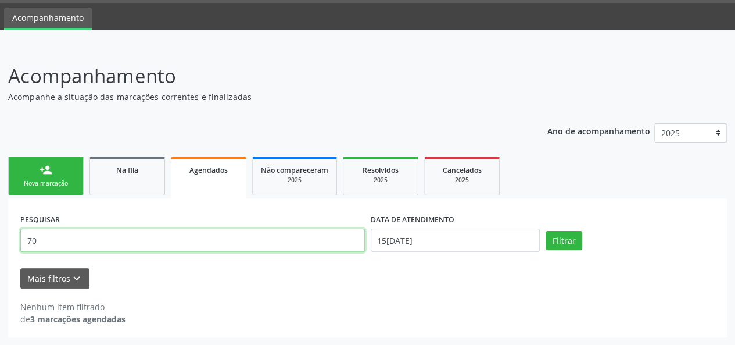
drag, startPoint x: 73, startPoint y: 242, endPoint x: 0, endPoint y: 248, distance: 72.9
click at [0, 248] on div "Acompanhamento Acompanhe a situação das marcações correntes e finalizadas Relat…" at bounding box center [367, 196] width 735 height 299
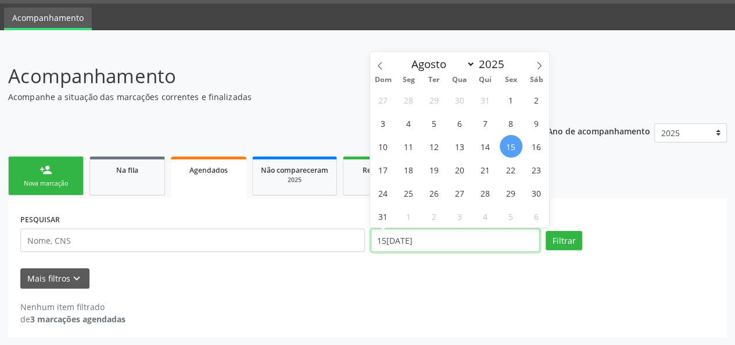
click at [395, 238] on input "15[DATE]" at bounding box center [455, 239] width 169 height 23
click at [379, 62] on icon at bounding box center [380, 66] width 8 height 8
select select "6"
click at [463, 101] on span "2" at bounding box center [460, 99] width 23 height 23
type input "[DATE]"
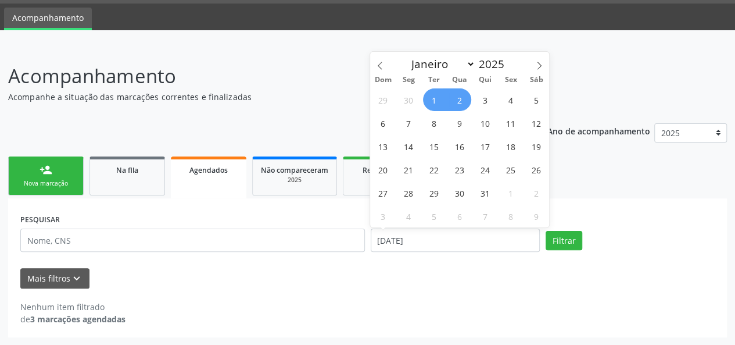
click at [428, 98] on span "1" at bounding box center [434, 99] width 23 height 23
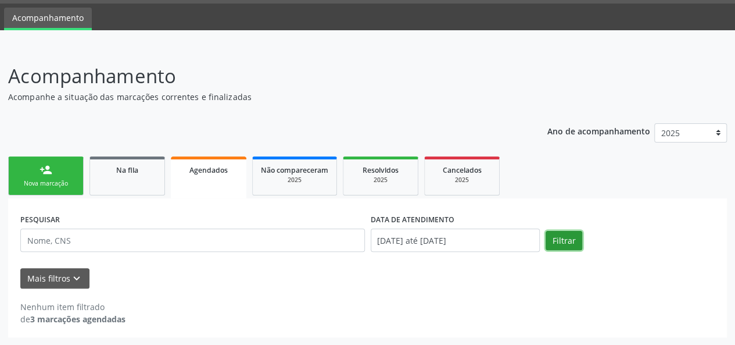
click at [558, 238] on button "Filtrar" at bounding box center [564, 241] width 37 height 20
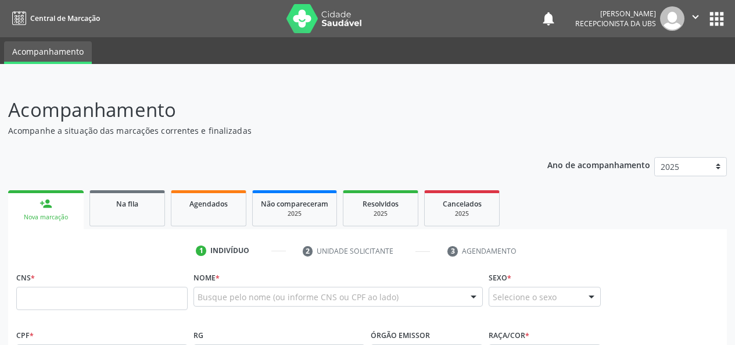
scroll to position [34, 0]
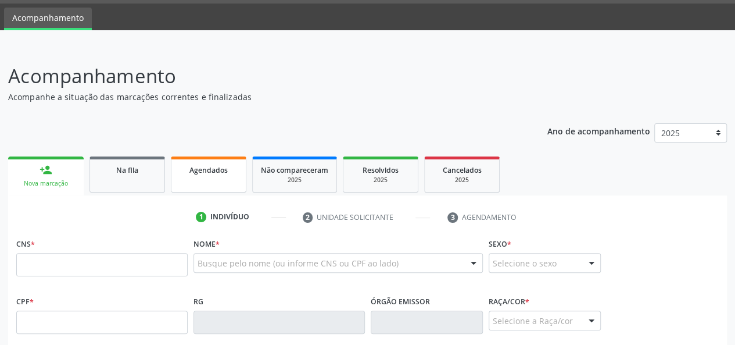
click at [206, 176] on link "Agendados" at bounding box center [209, 174] width 76 height 36
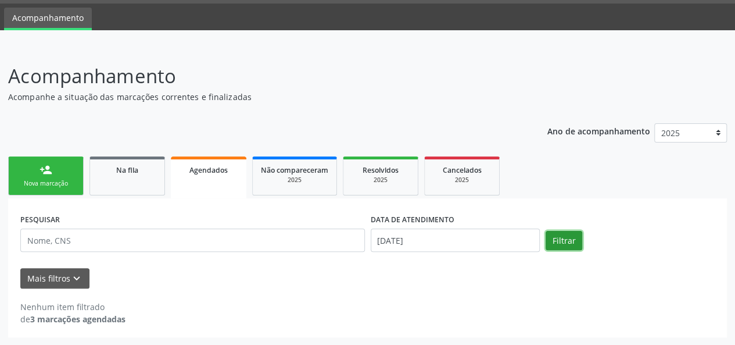
click at [567, 237] on button "Filtrar" at bounding box center [564, 241] width 37 height 20
click at [73, 280] on icon "keyboard_arrow_down" at bounding box center [76, 278] width 13 height 13
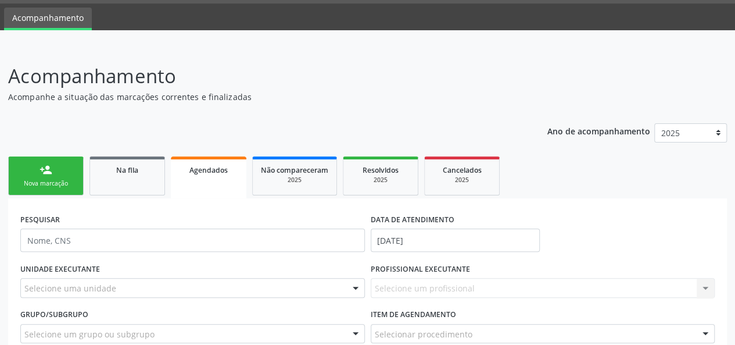
click at [48, 194] on link "person_add Nova marcação" at bounding box center [46, 175] width 76 height 39
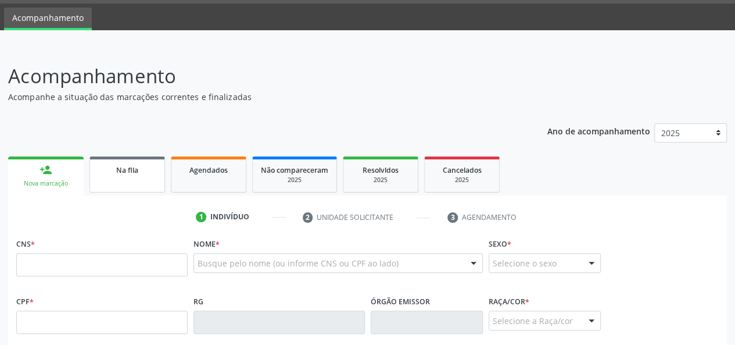
click at [115, 175] on link "Na fila" at bounding box center [128, 174] width 76 height 36
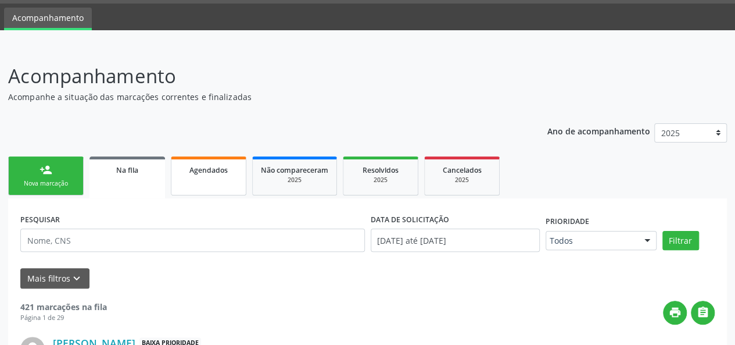
click at [203, 170] on span "Agendados" at bounding box center [209, 170] width 38 height 10
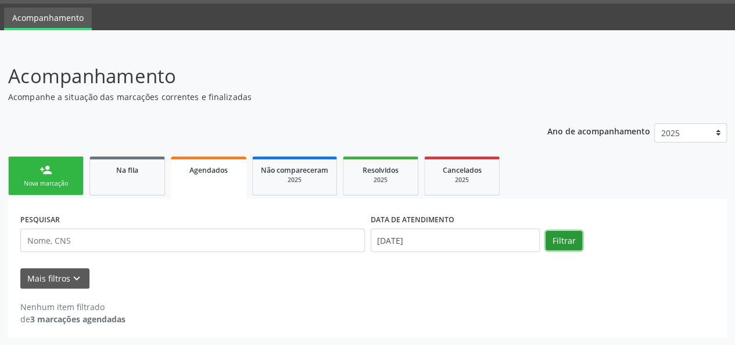
click at [557, 242] on button "Filtrar" at bounding box center [564, 241] width 37 height 20
click at [391, 239] on input "15[DATE]" at bounding box center [455, 239] width 169 height 23
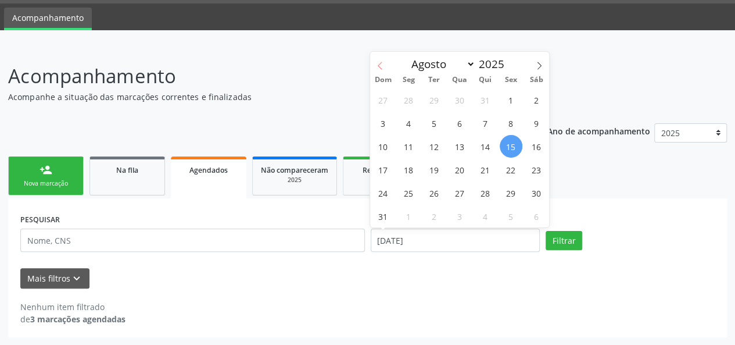
click at [381, 65] on icon at bounding box center [380, 66] width 8 height 8
select select "6"
click at [32, 182] on div "Nova marcação" at bounding box center [46, 183] width 58 height 9
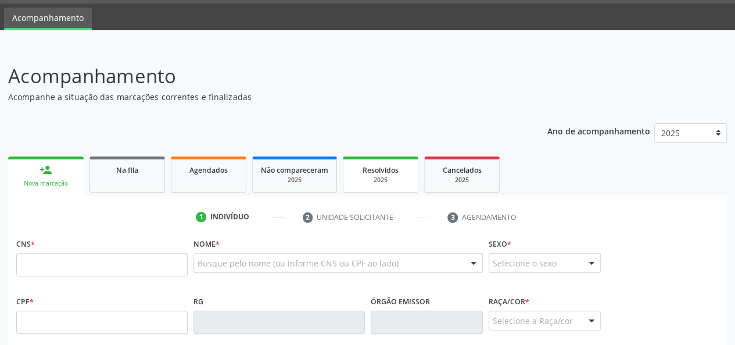
drag, startPoint x: 481, startPoint y: 167, endPoint x: 399, endPoint y: 176, distance: 82.5
click at [480, 167] on span "Cancelados" at bounding box center [462, 170] width 39 height 10
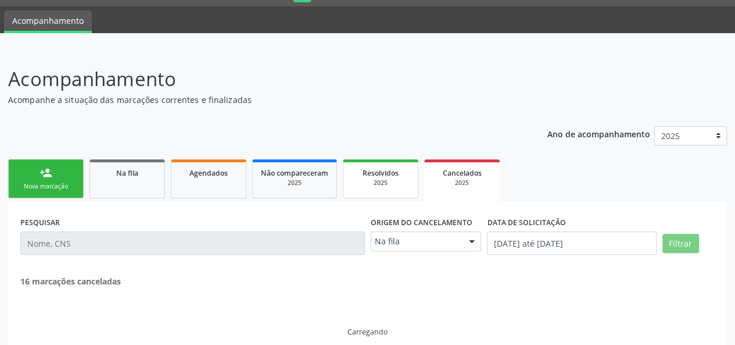
click at [399, 176] on div "Resolvidos" at bounding box center [381, 172] width 58 height 12
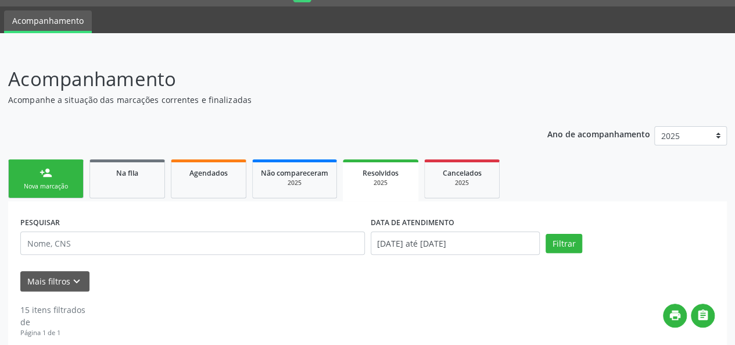
scroll to position [21, 0]
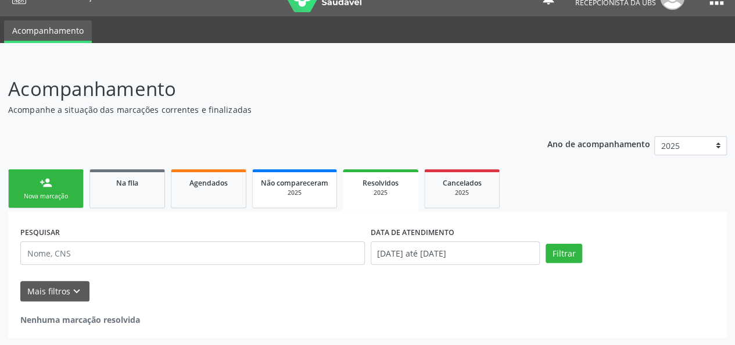
click at [292, 199] on link "Não compareceram 2025" at bounding box center [294, 188] width 85 height 39
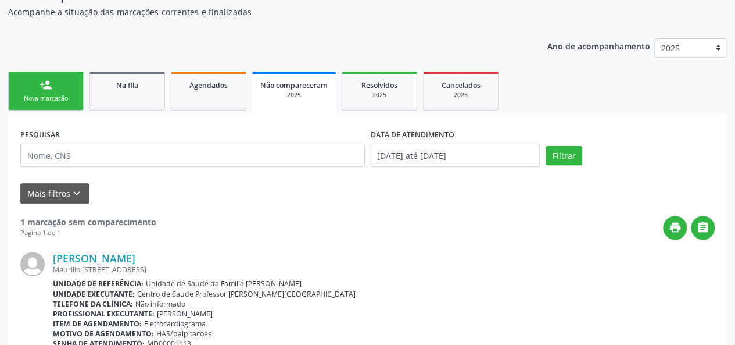
scroll to position [137, 0]
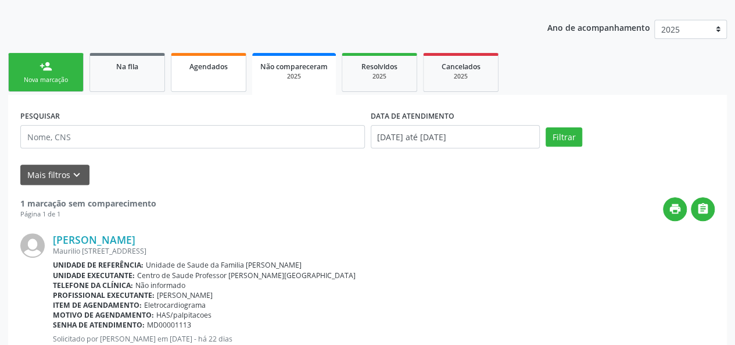
click at [204, 62] on span "Agendados" at bounding box center [209, 67] width 38 height 10
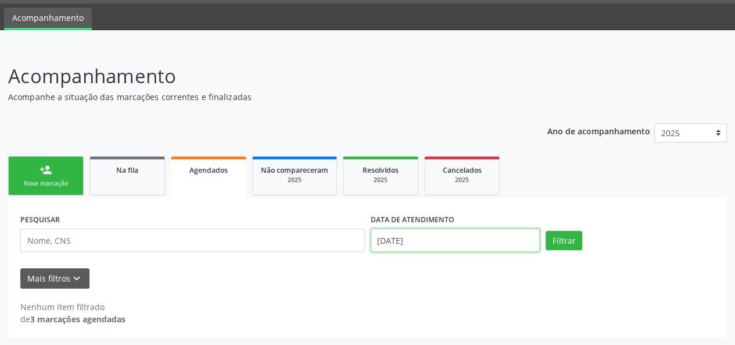
scroll to position [106, 0]
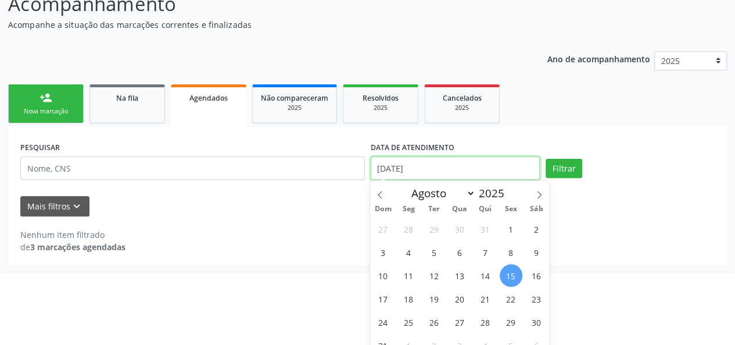
click at [450, 239] on body "Central de Marcação notifications Maria Quiteria Lima Pereira Recepcionista da …" at bounding box center [367, 66] width 735 height 345
click at [510, 225] on span "1" at bounding box center [511, 228] width 23 height 23
type input "01/08/2025"
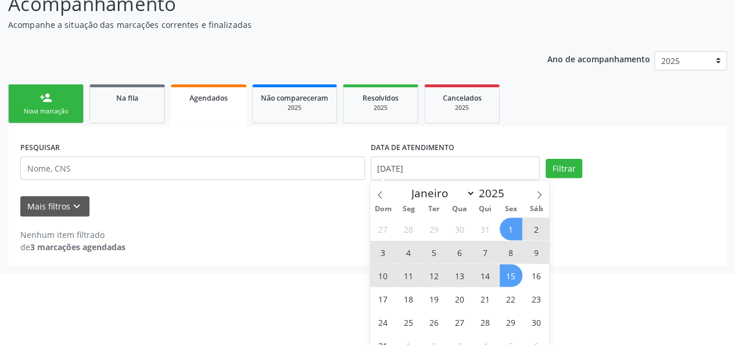
click at [515, 267] on span "15" at bounding box center [511, 275] width 23 height 23
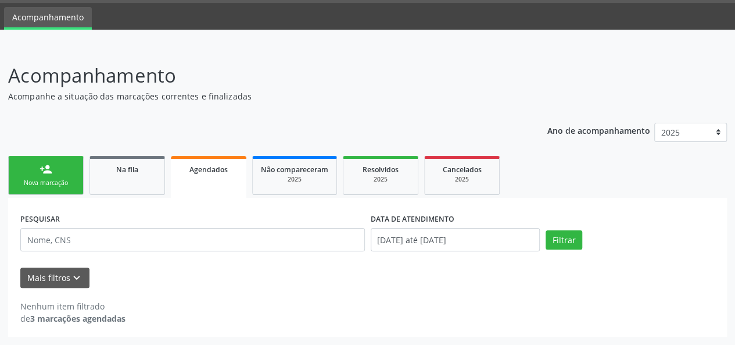
scroll to position [34, 0]
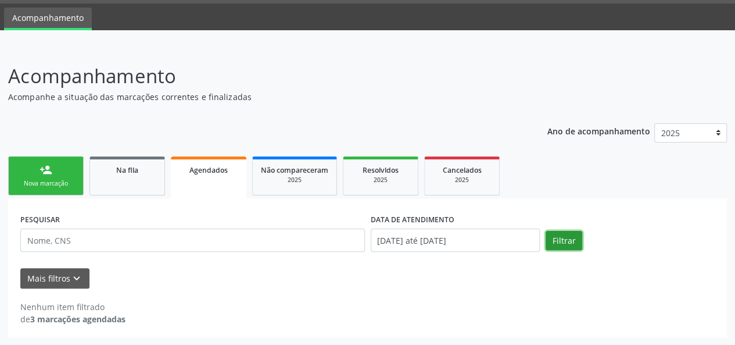
click at [555, 237] on button "Filtrar" at bounding box center [564, 241] width 37 height 20
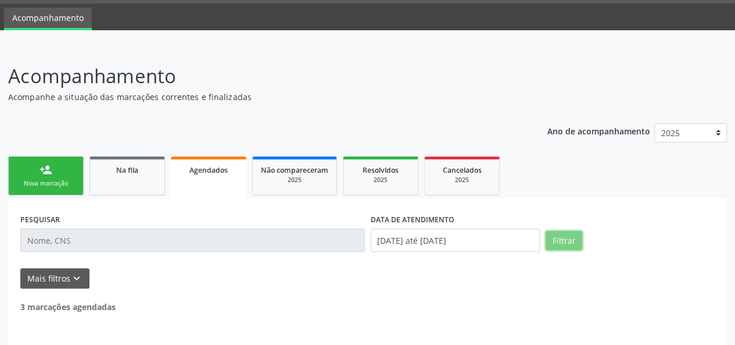
click at [555, 237] on button "Filtrar" at bounding box center [564, 241] width 37 height 20
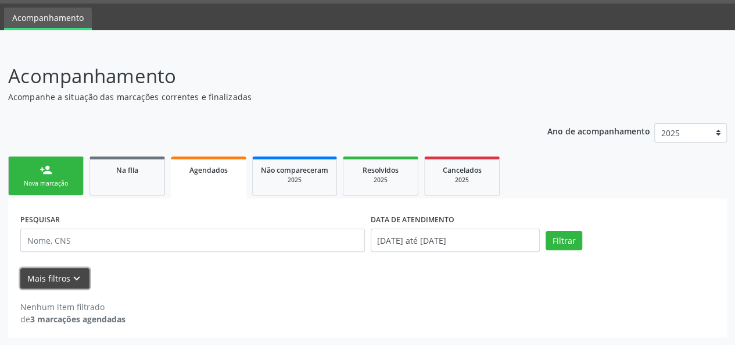
click at [42, 270] on button "Mais filtros keyboard_arrow_down" at bounding box center [54, 278] width 69 height 20
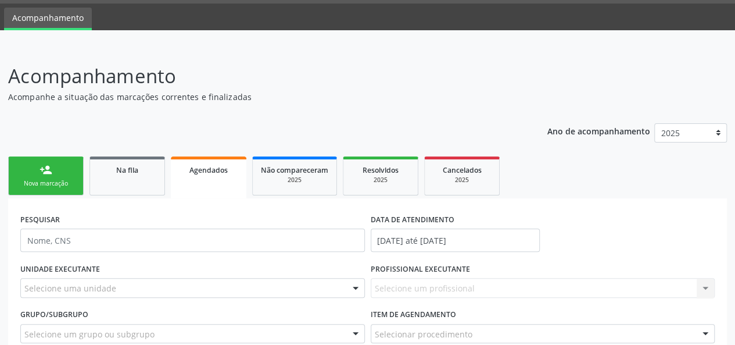
click at [235, 195] on link "Agendados" at bounding box center [209, 177] width 76 height 42
click at [306, 181] on div "2025" at bounding box center [294, 180] width 67 height 9
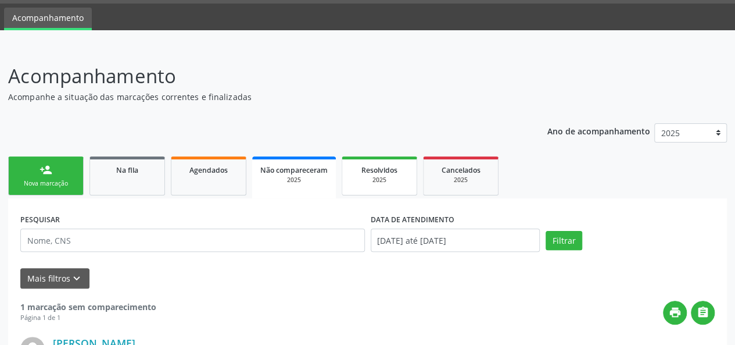
click at [378, 165] on span "Resolvidos" at bounding box center [380, 170] width 36 height 10
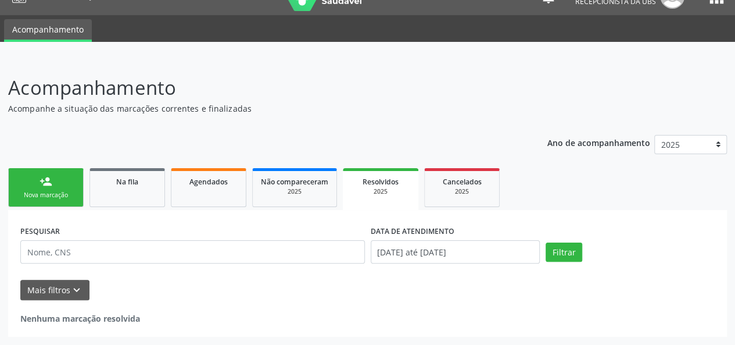
scroll to position [21, 0]
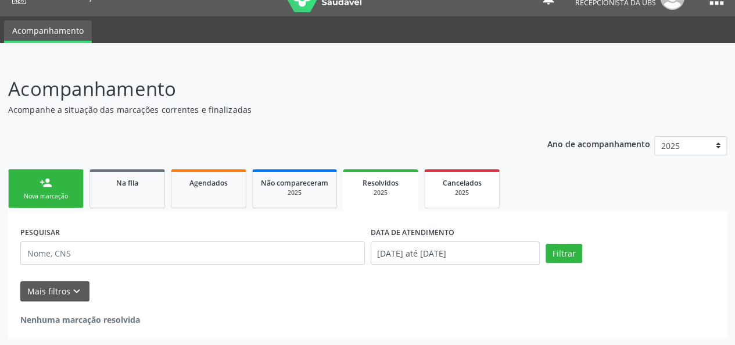
click at [462, 173] on link "Cancelados 2025" at bounding box center [462, 188] width 76 height 39
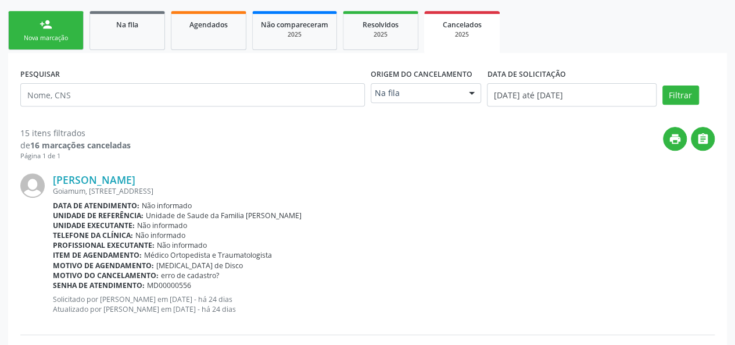
scroll to position [0, 0]
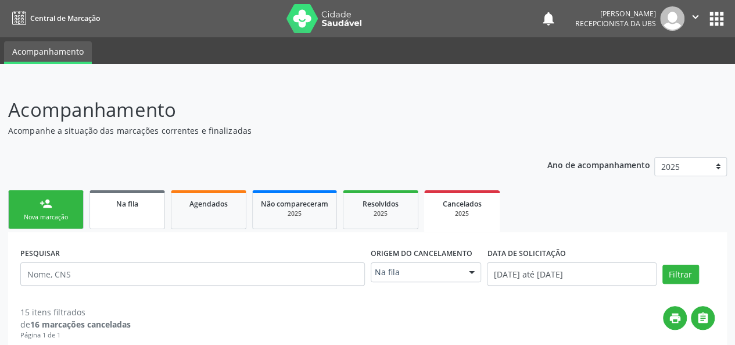
click at [110, 202] on div "Na fila" at bounding box center [127, 203] width 58 height 12
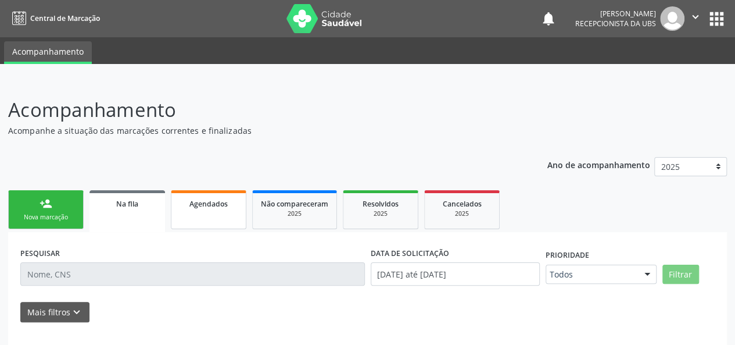
click at [213, 212] on link "Agendados" at bounding box center [209, 209] width 76 height 39
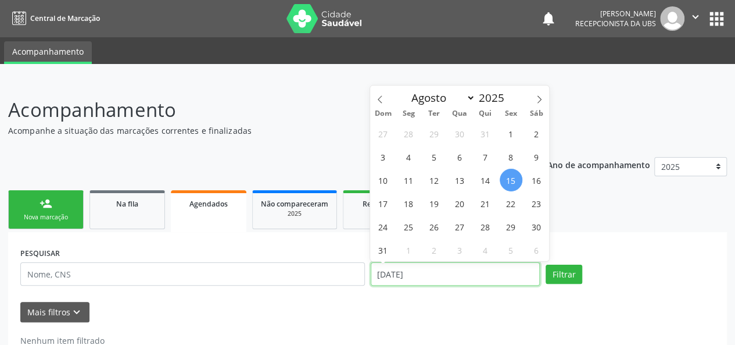
click at [434, 266] on input "15[DATE]" at bounding box center [455, 273] width 169 height 23
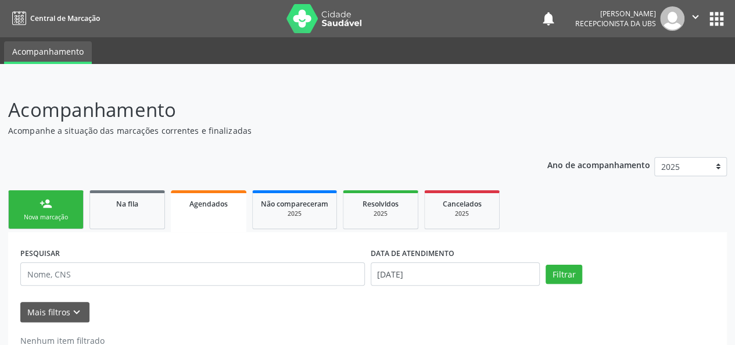
click at [365, 95] on div "Acompanhamento Acompanhe a situação das marcações correntes e finalizadas Relat…" at bounding box center [367, 229] width 735 height 299
click at [417, 265] on input "15[DATE]" at bounding box center [455, 273] width 169 height 23
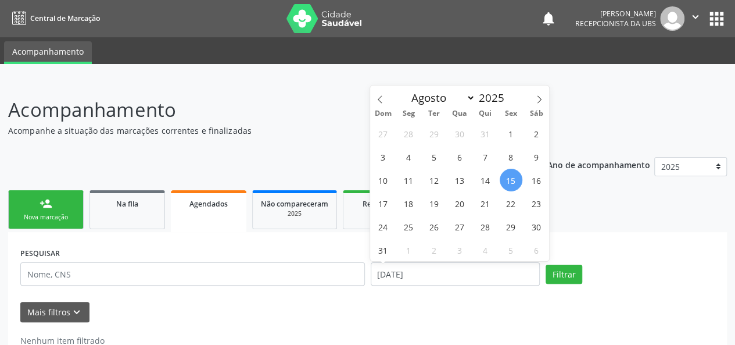
click at [381, 108] on div "Dom Seg Ter Qua Qui Sex Sáb" at bounding box center [459, 113] width 179 height 16
click at [381, 103] on icon at bounding box center [380, 99] width 8 height 8
select select "6"
click at [509, 231] on span "1" at bounding box center [511, 226] width 23 height 23
type input "01/08/2025"
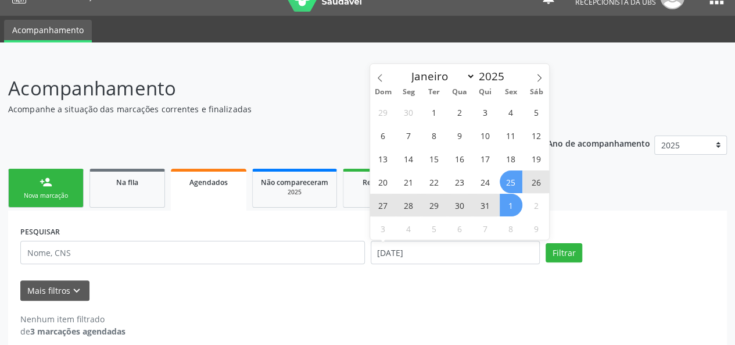
scroll to position [34, 0]
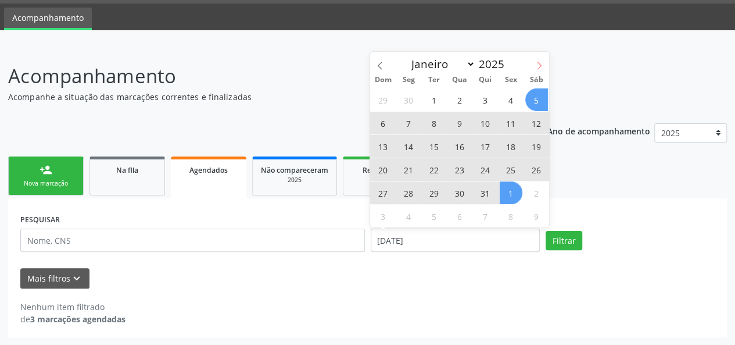
click at [540, 66] on icon at bounding box center [539, 66] width 8 height 8
select select "7"
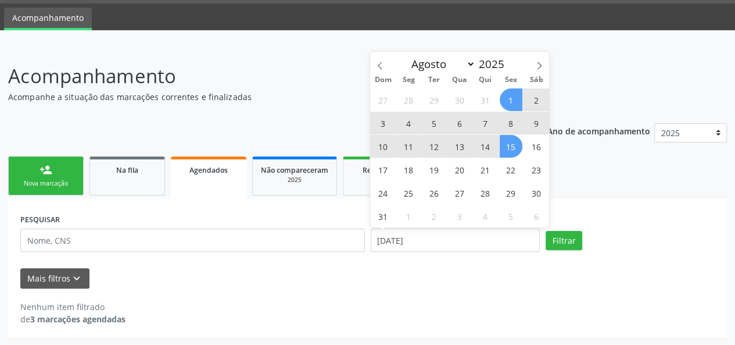
click at [508, 151] on span "15" at bounding box center [511, 146] width 23 height 23
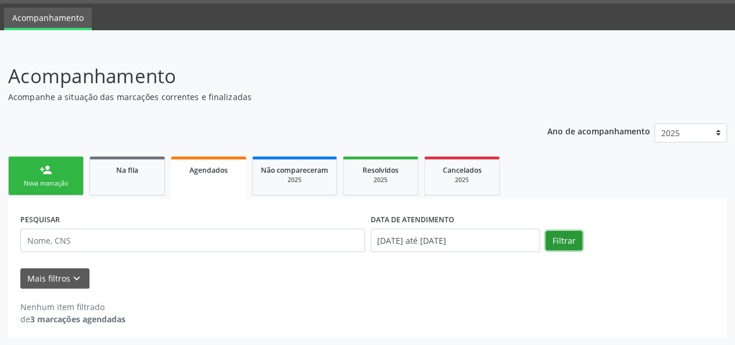
click at [556, 238] on button "Filtrar" at bounding box center [564, 241] width 37 height 20
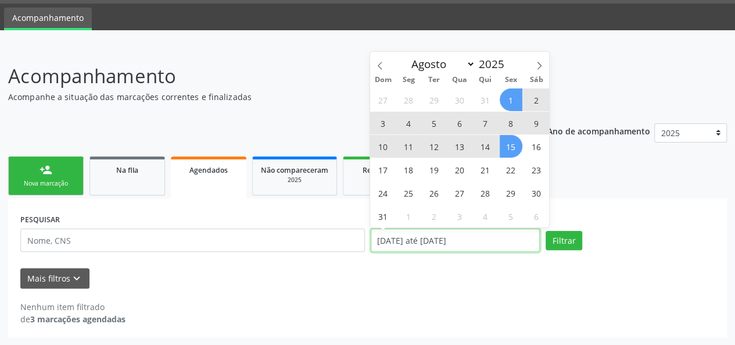
click at [449, 238] on input "01/08/2025 até 15/08/2025" at bounding box center [455, 239] width 169 height 23
click at [386, 68] on span at bounding box center [380, 62] width 20 height 20
select select "6"
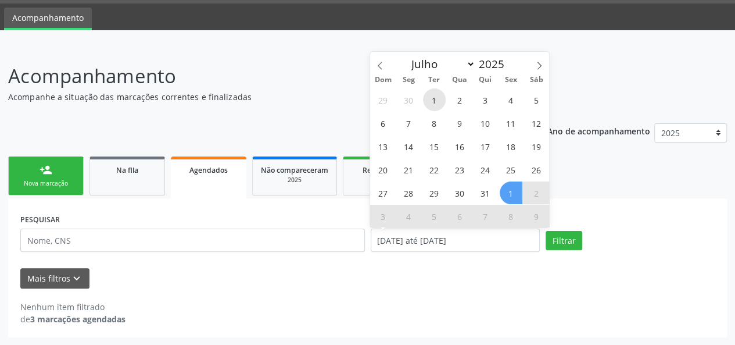
click at [433, 101] on span "1" at bounding box center [434, 99] width 23 height 23
type input "01[DATE]"
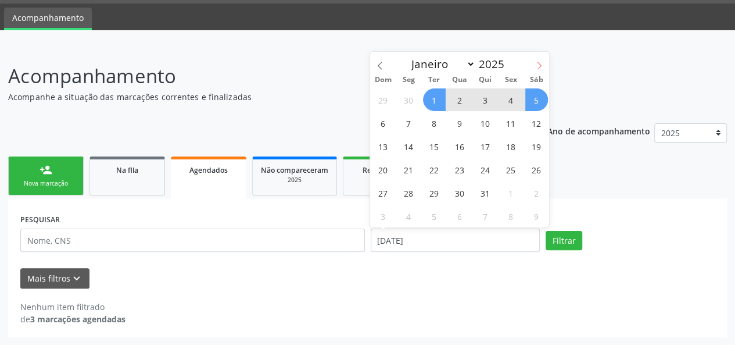
click at [539, 67] on icon at bounding box center [539, 66] width 8 height 8
select select "7"
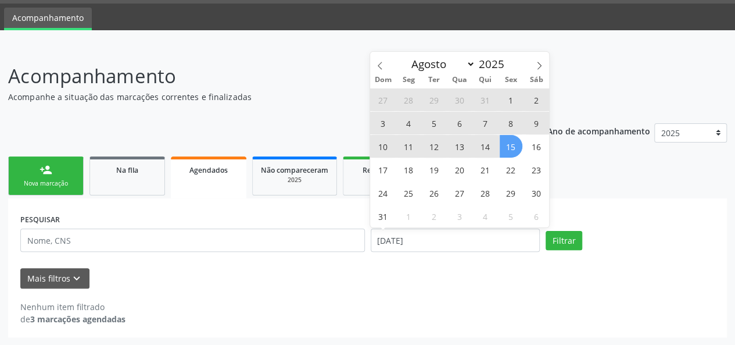
click at [505, 146] on span "15" at bounding box center [511, 146] width 23 height 23
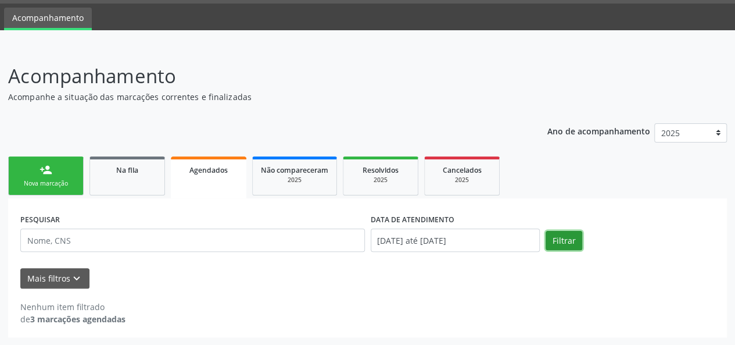
click at [557, 234] on button "Filtrar" at bounding box center [564, 241] width 37 height 20
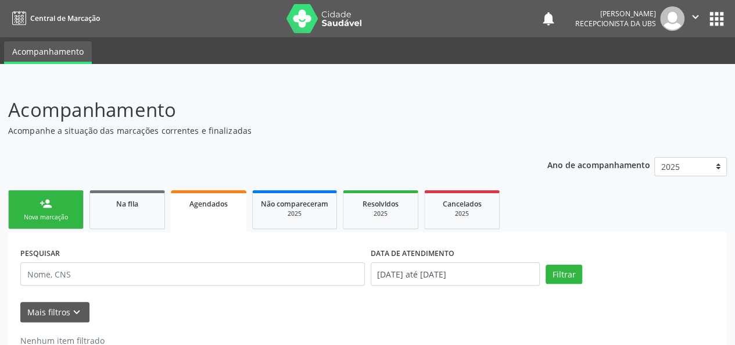
click at [694, 13] on icon "" at bounding box center [695, 16] width 13 height 13
click at [656, 72] on link "Sair" at bounding box center [666, 71] width 80 height 16
